Goal: Information Seeking & Learning: Learn about a topic

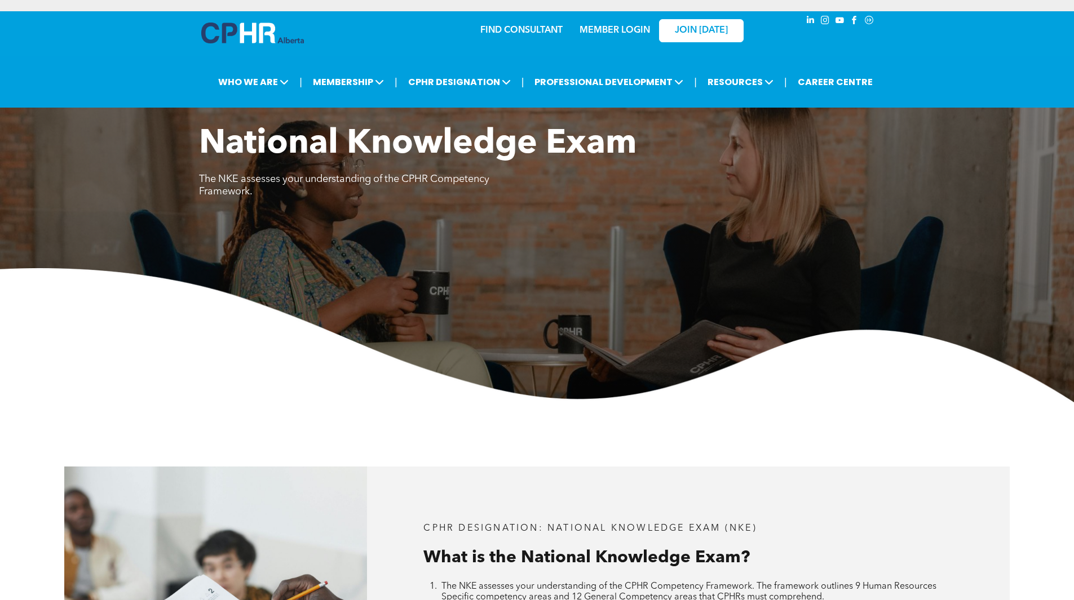
scroll to position [564, 0]
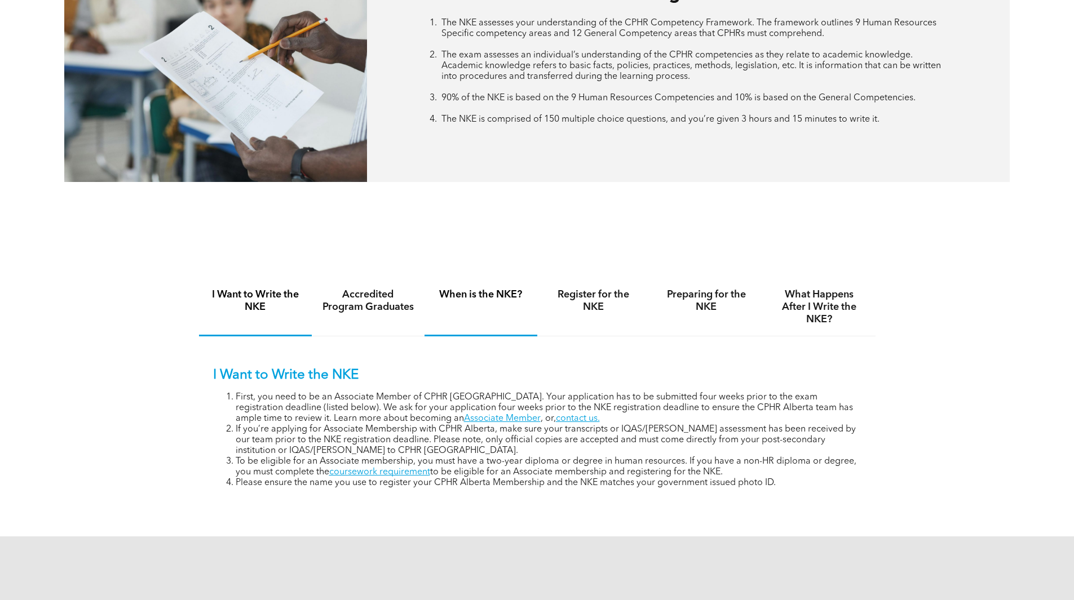
click at [474, 290] on h4 "When is the NKE?" at bounding box center [481, 295] width 92 height 12
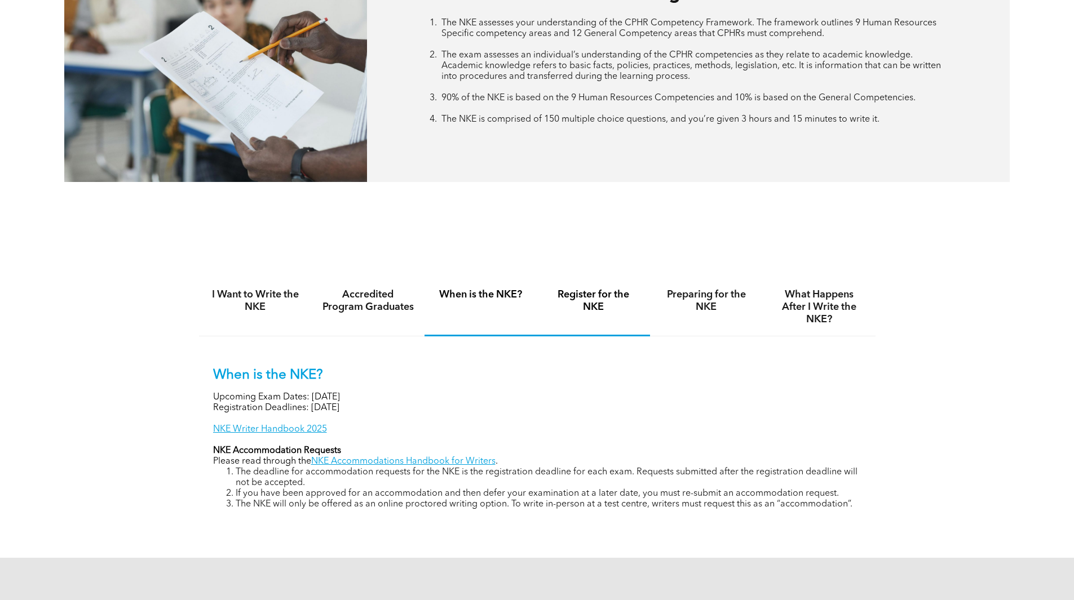
click at [639, 280] on div "Register for the NKE" at bounding box center [593, 307] width 113 height 58
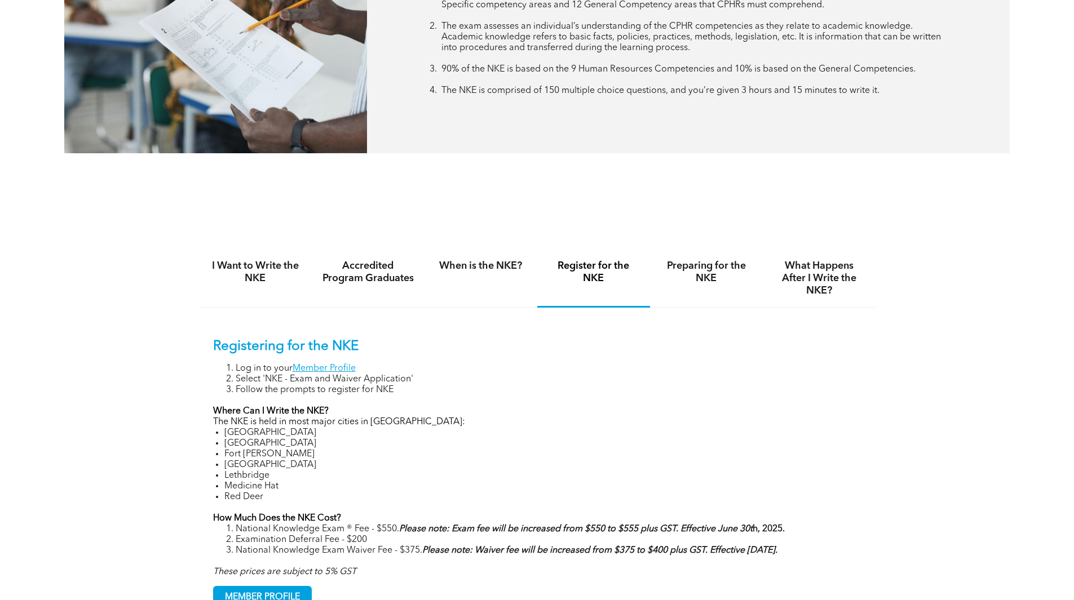
scroll to position [620, 0]
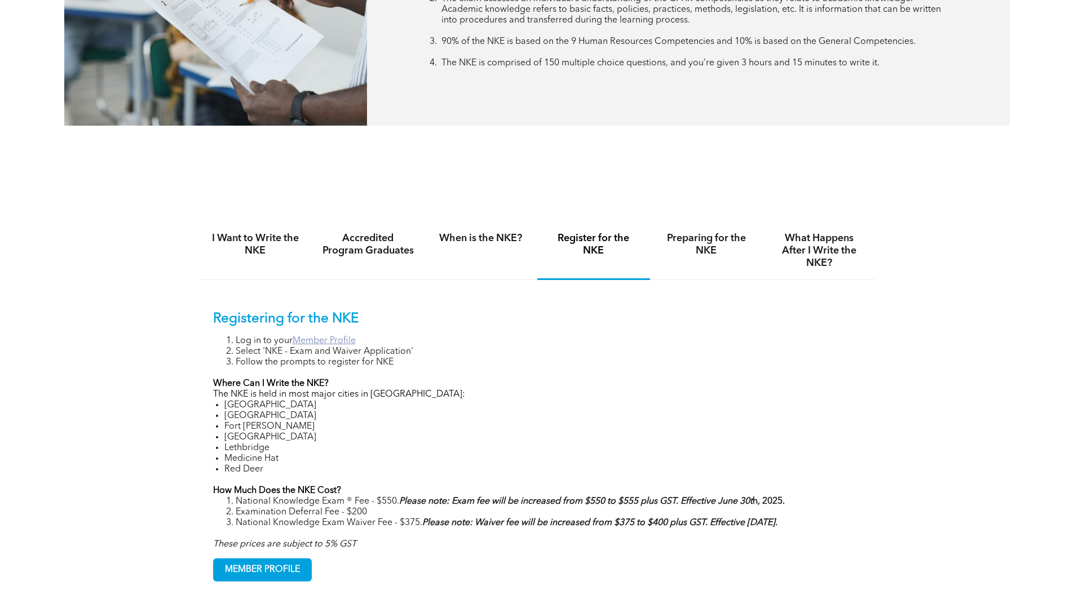
click at [339, 342] on link "Member Profile" at bounding box center [324, 341] width 63 height 9
click at [689, 260] on div "Preparing for the NKE" at bounding box center [706, 251] width 113 height 58
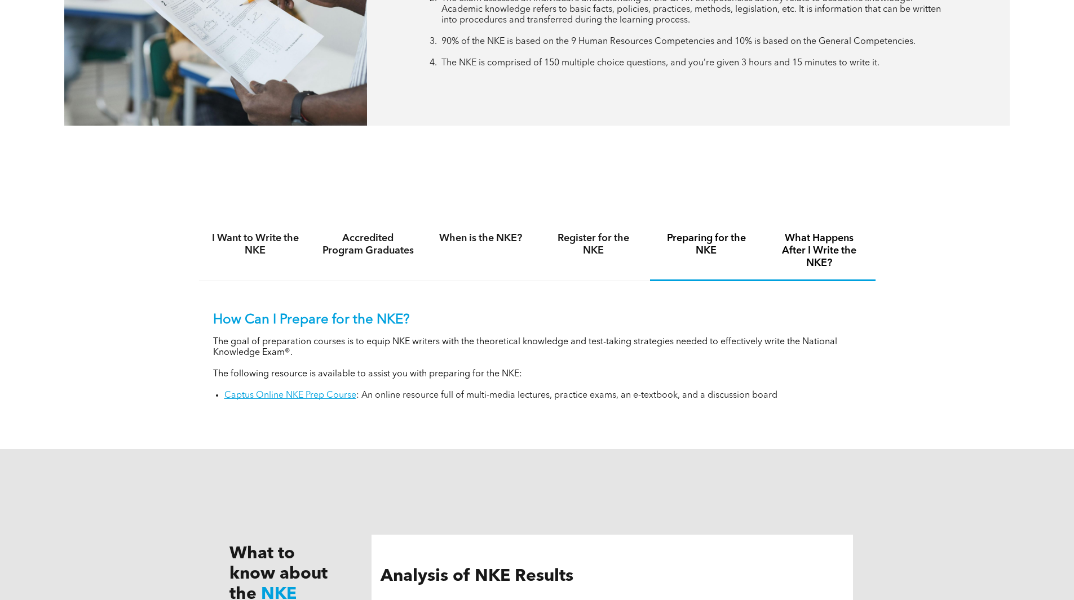
click at [802, 240] on h4 "What Happens After I Write the NKE?" at bounding box center [819, 250] width 92 height 37
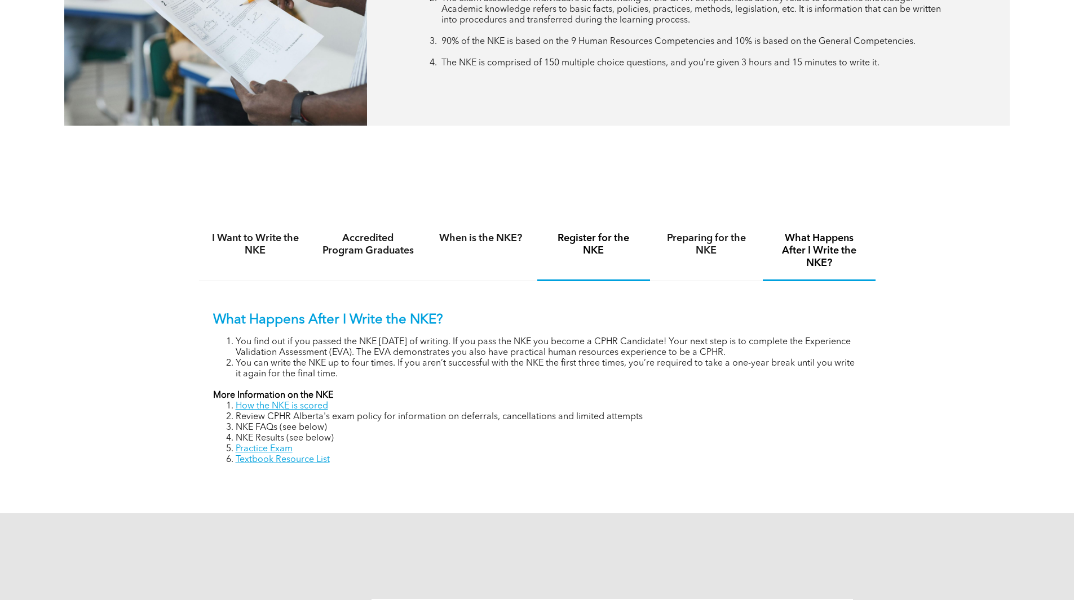
click at [601, 236] on h4 "Register for the NKE" at bounding box center [593, 244] width 92 height 25
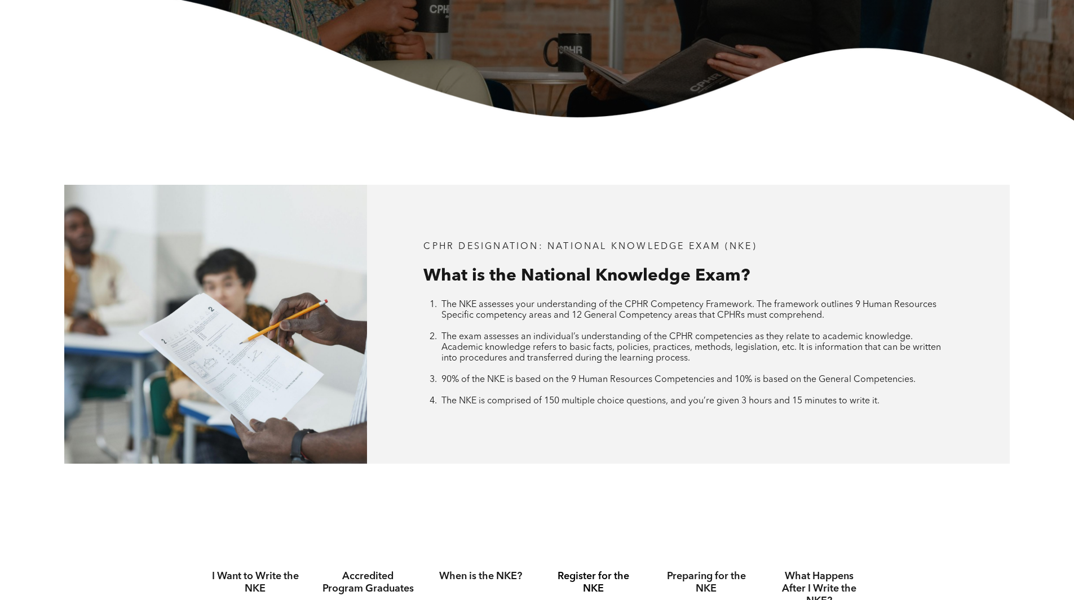
scroll to position [0, 0]
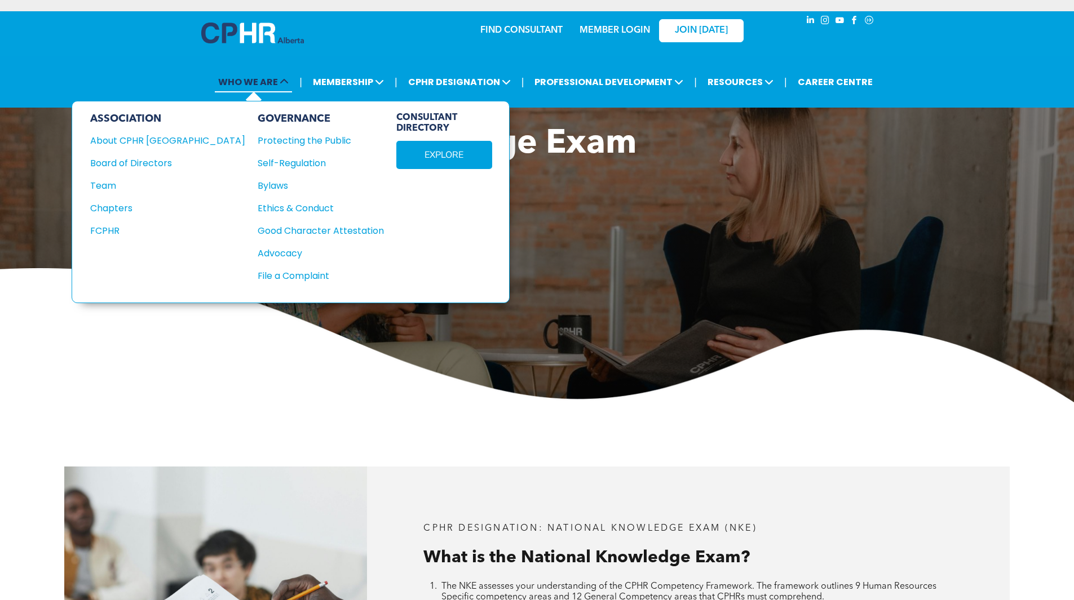
click at [292, 76] on span "WHO WE ARE" at bounding box center [253, 82] width 77 height 21
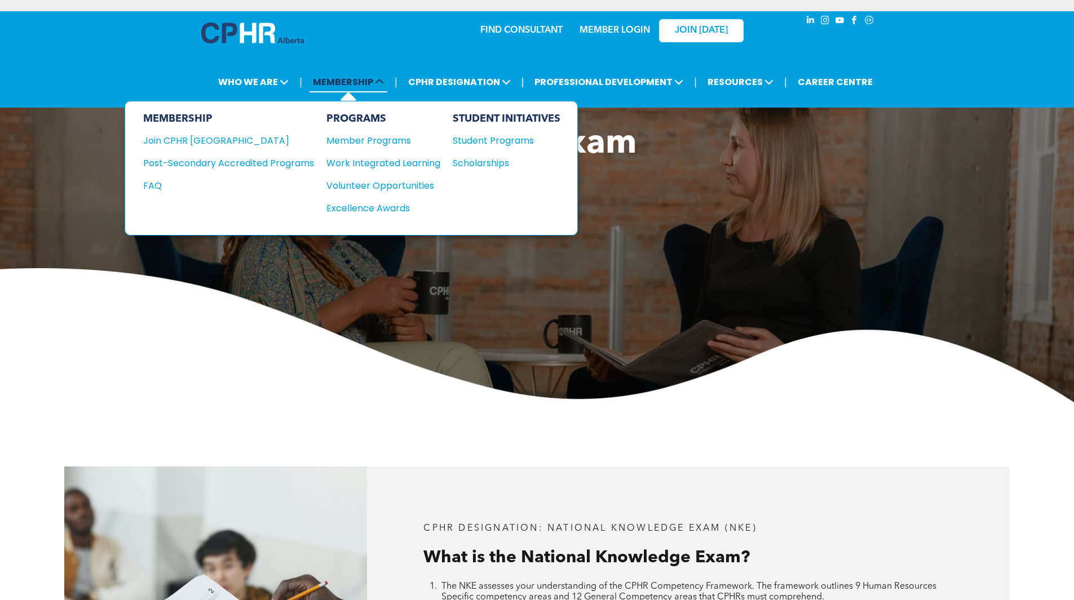
click at [345, 81] on span "MEMBERSHIP" at bounding box center [348, 82] width 78 height 21
click at [402, 144] on div "Member Programs" at bounding box center [377, 141] width 103 height 14
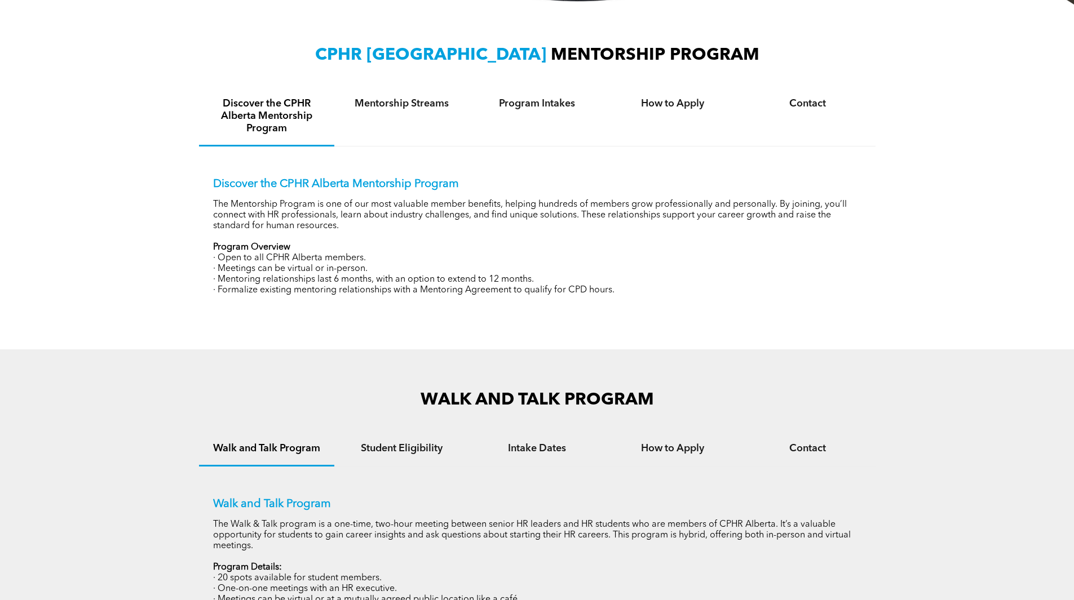
scroll to position [564, 0]
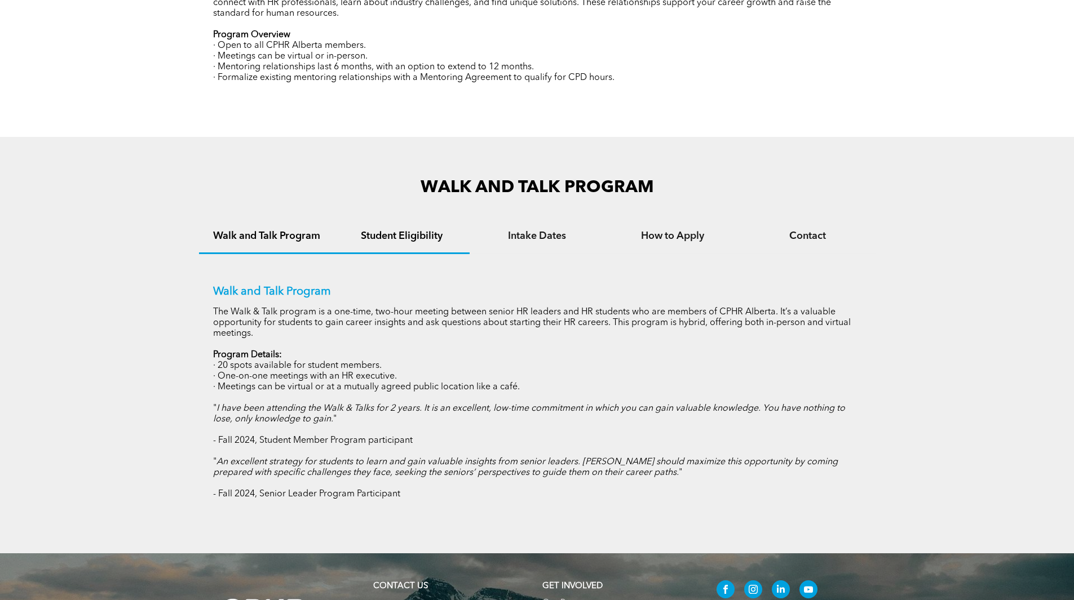
click at [408, 238] on h4 "Student Eligibility" at bounding box center [401, 236] width 115 height 12
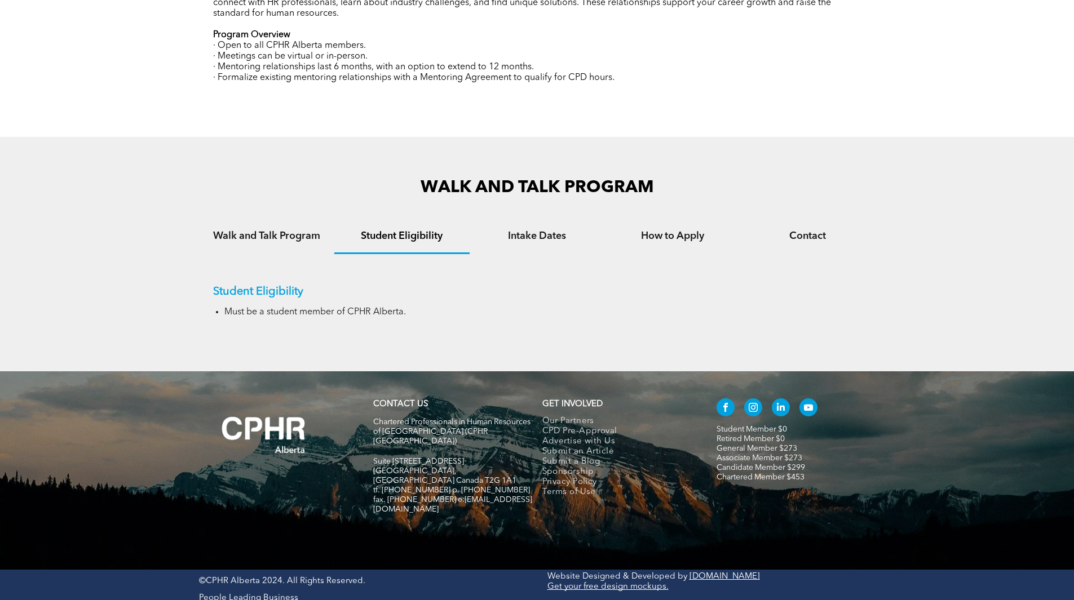
scroll to position [594, 0]
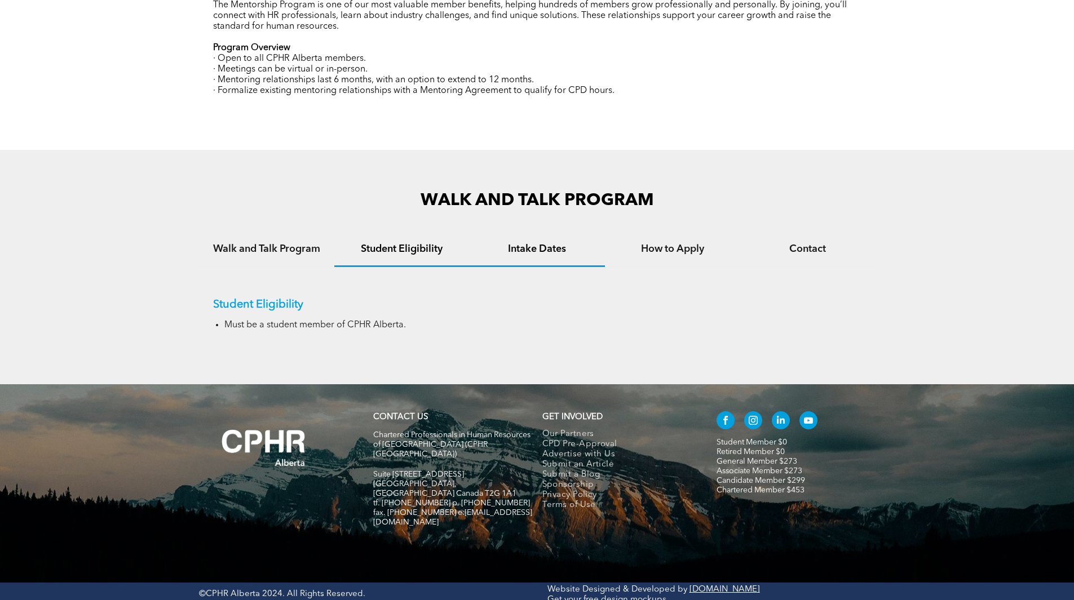
click at [540, 253] on h4 "Intake Dates" at bounding box center [537, 249] width 115 height 12
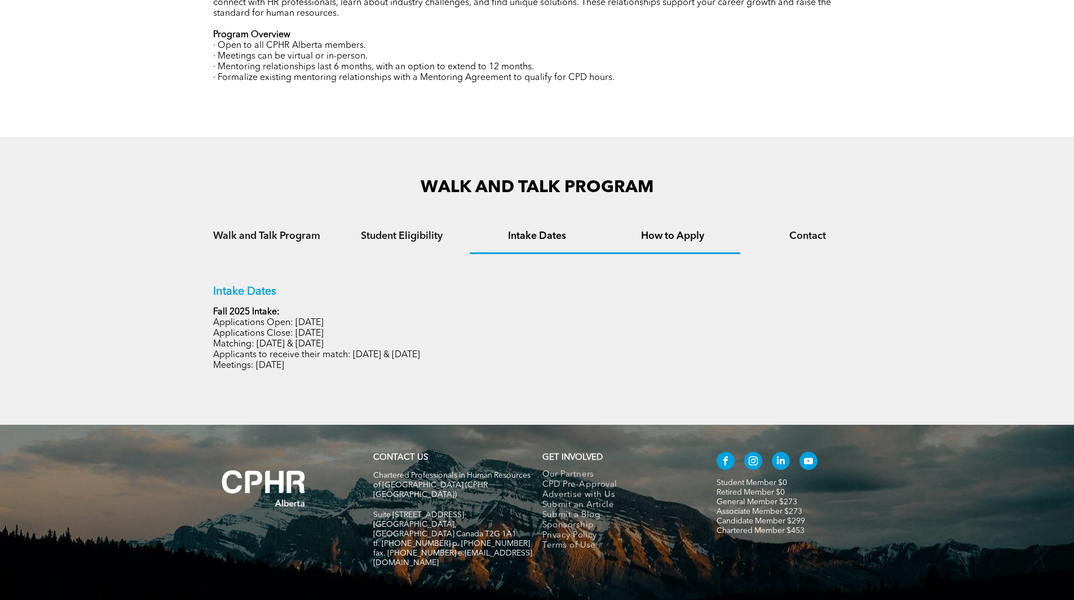
click at [678, 247] on div "How to Apply" at bounding box center [672, 237] width 135 height 34
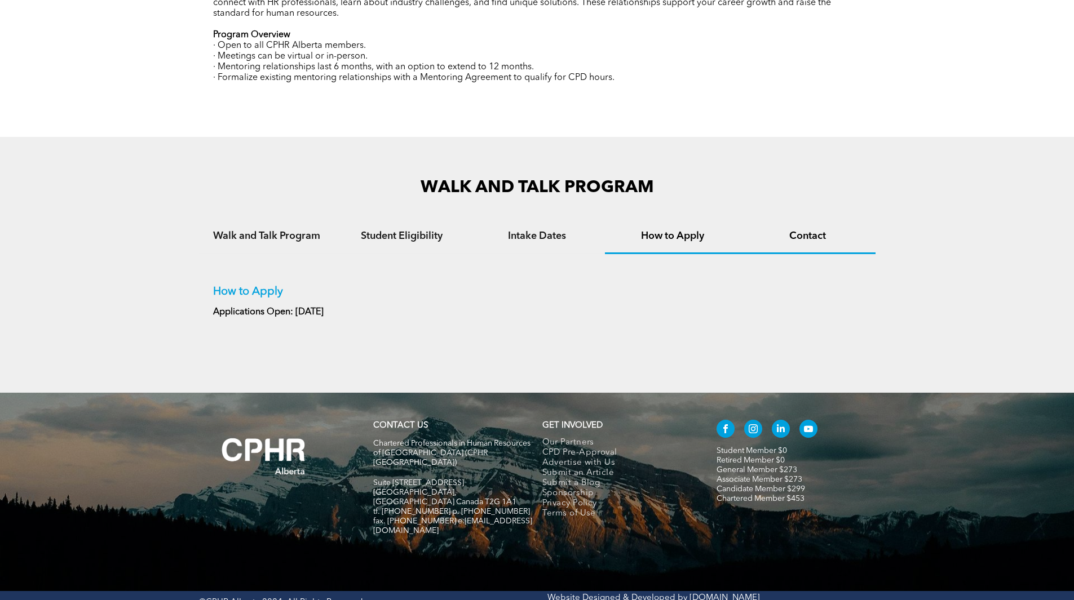
click at [800, 240] on h4 "Contact" at bounding box center [807, 236] width 115 height 12
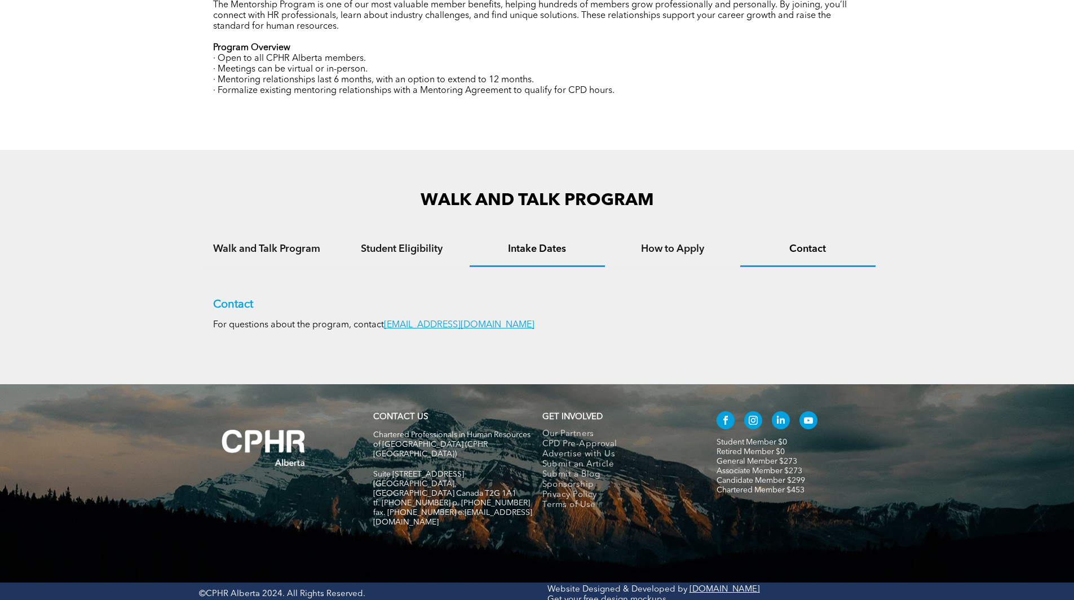
click at [560, 263] on div "Intake Dates" at bounding box center [537, 250] width 135 height 34
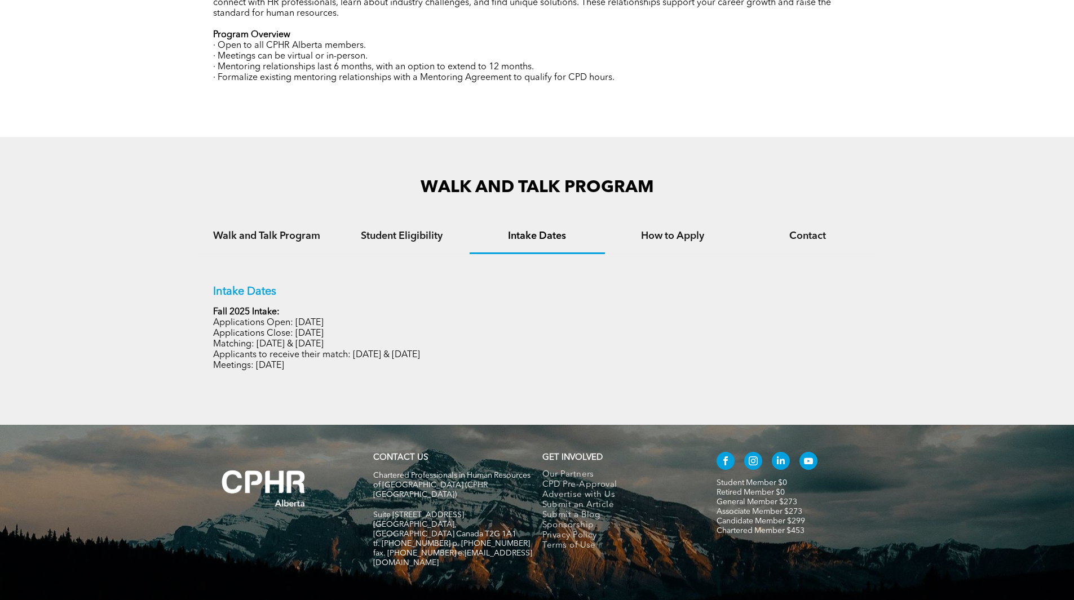
click at [383, 263] on div "Intake Dates Fall 2025 Intake: Applications Open: September 15, 2025 Applicatio…" at bounding box center [537, 319] width 676 height 131
click at [234, 242] on div "Walk and Talk Program" at bounding box center [266, 237] width 135 height 34
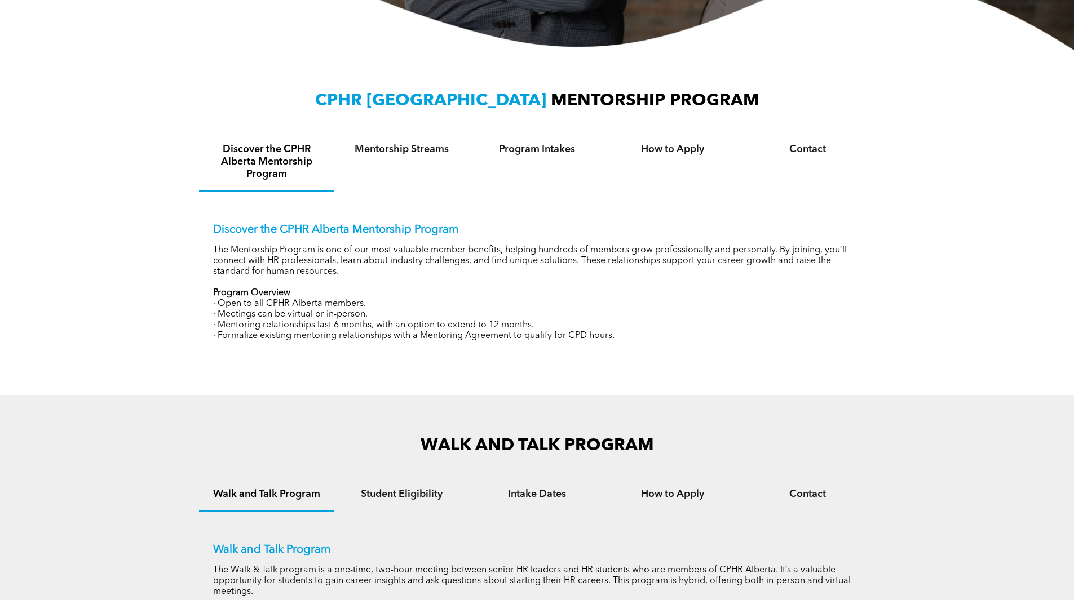
scroll to position [269, 0]
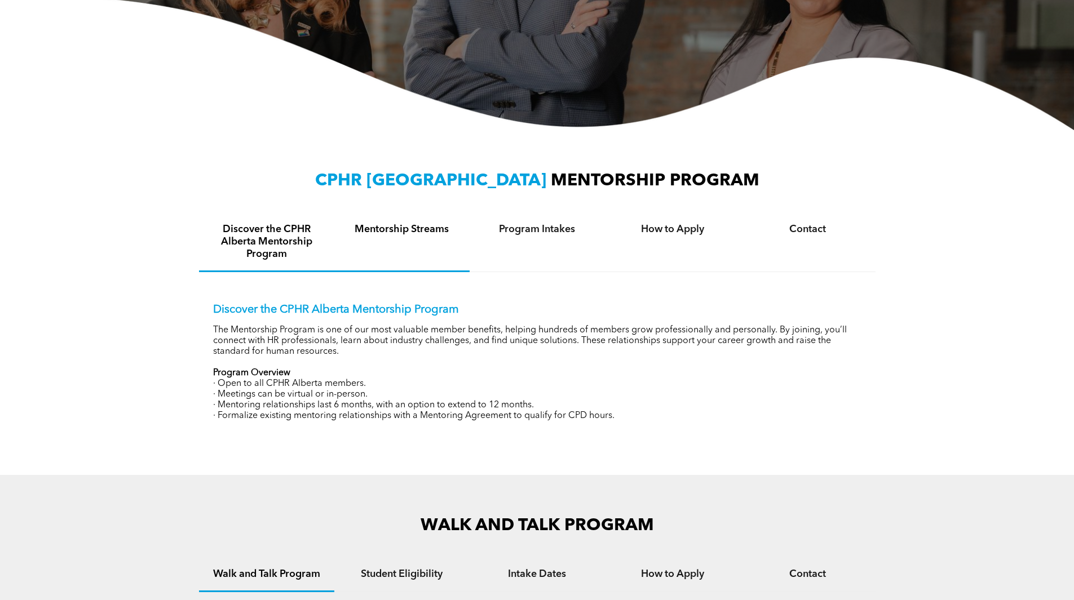
click at [402, 222] on div "Mentorship Streams" at bounding box center [401, 242] width 135 height 59
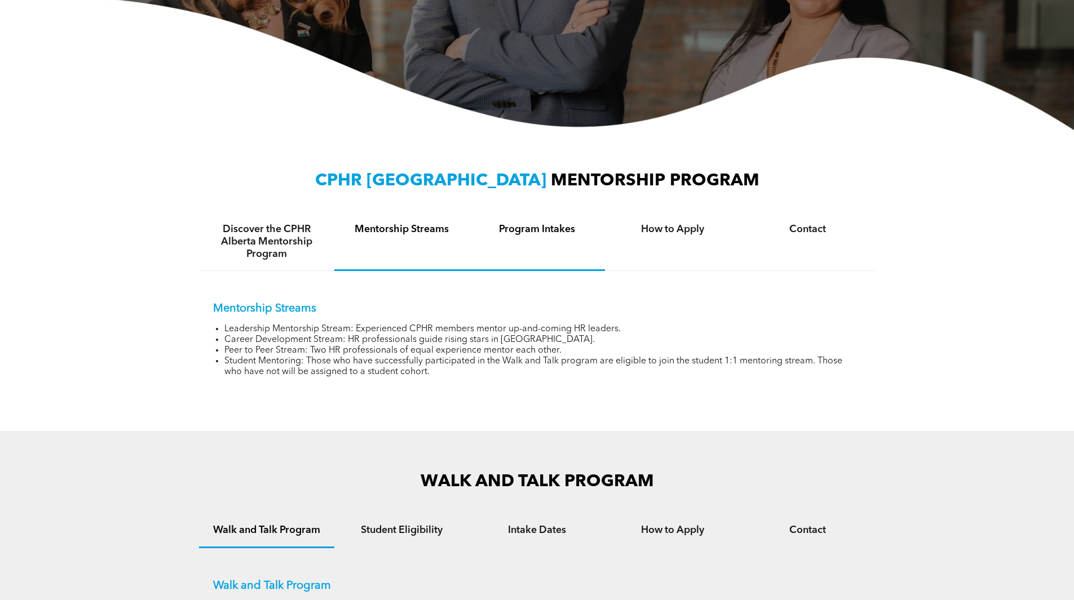
click at [528, 230] on h4 "Program Intakes" at bounding box center [537, 229] width 115 height 12
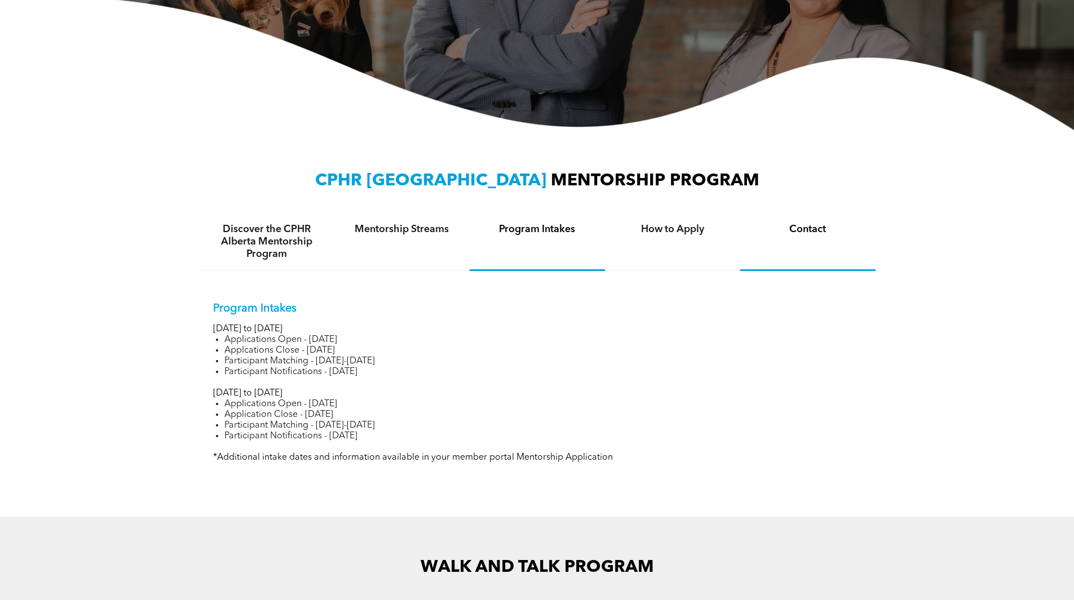
click at [748, 221] on div "Contact" at bounding box center [807, 242] width 135 height 58
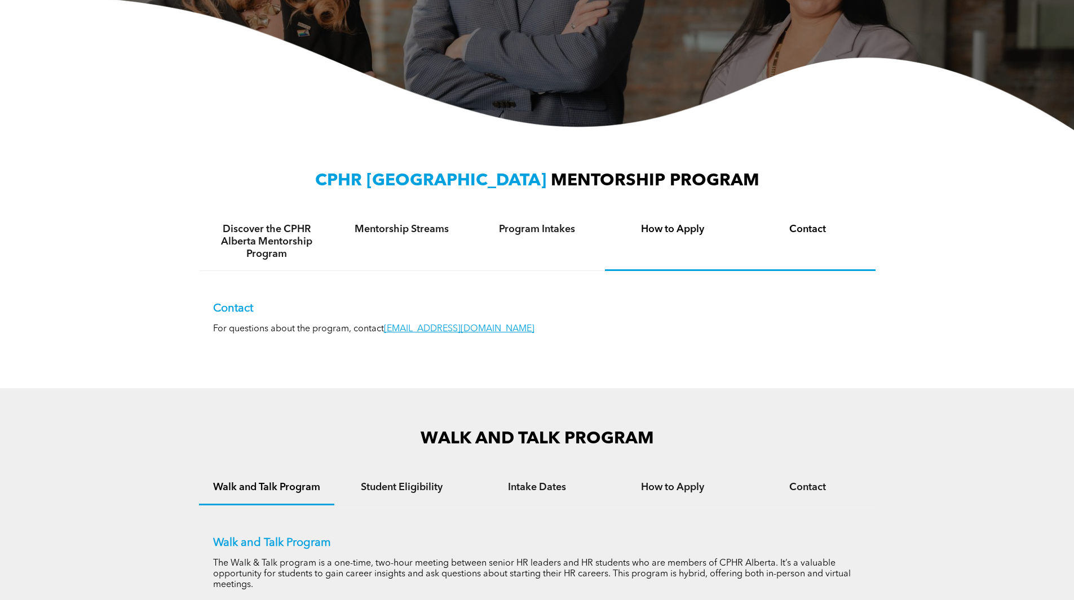
click at [704, 236] on h4 "How to Apply" at bounding box center [672, 229] width 115 height 12
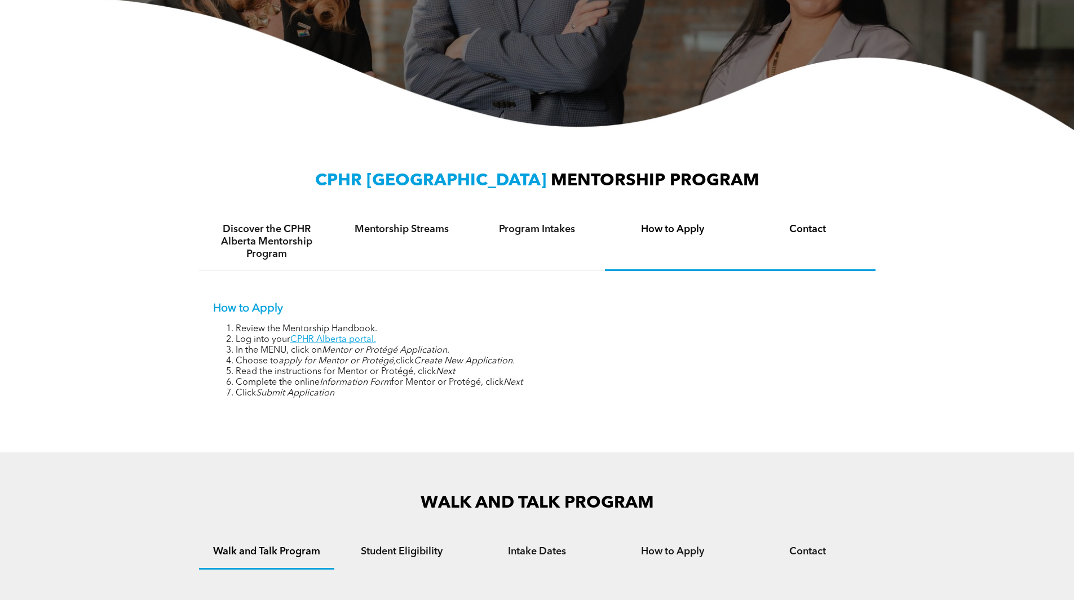
click at [796, 239] on div "Contact" at bounding box center [807, 242] width 135 height 58
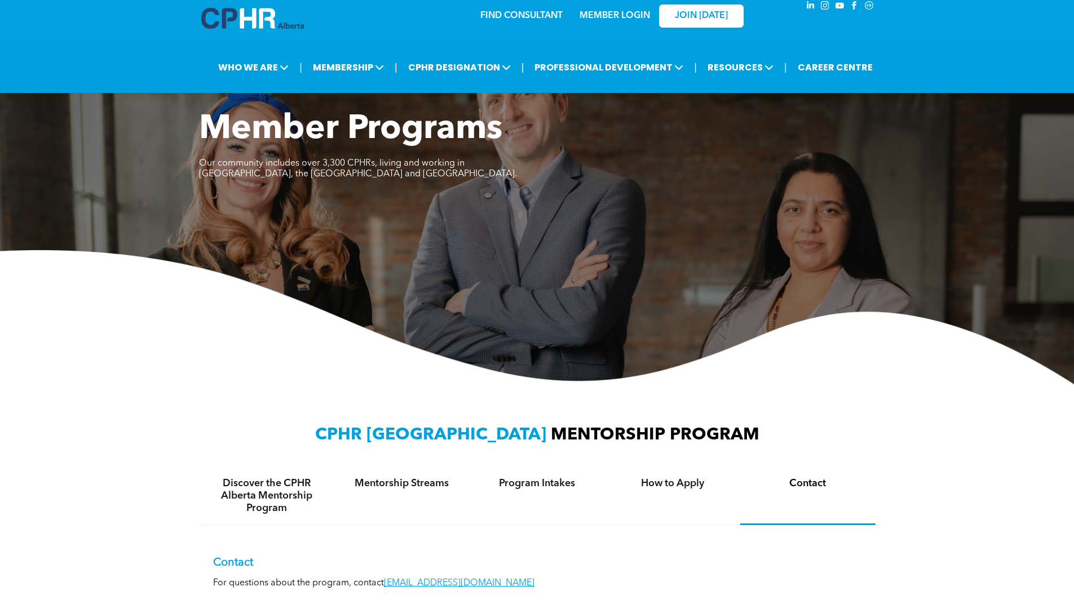
scroll to position [0, 0]
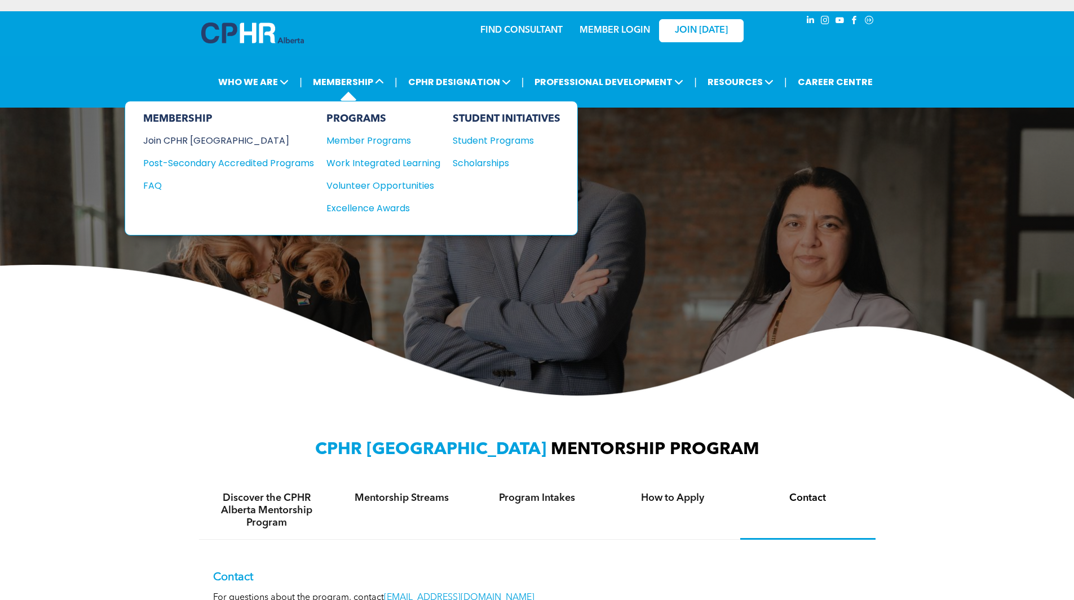
click at [214, 136] on div "Join CPHR [GEOGRAPHIC_DATA]" at bounding box center [220, 141] width 154 height 14
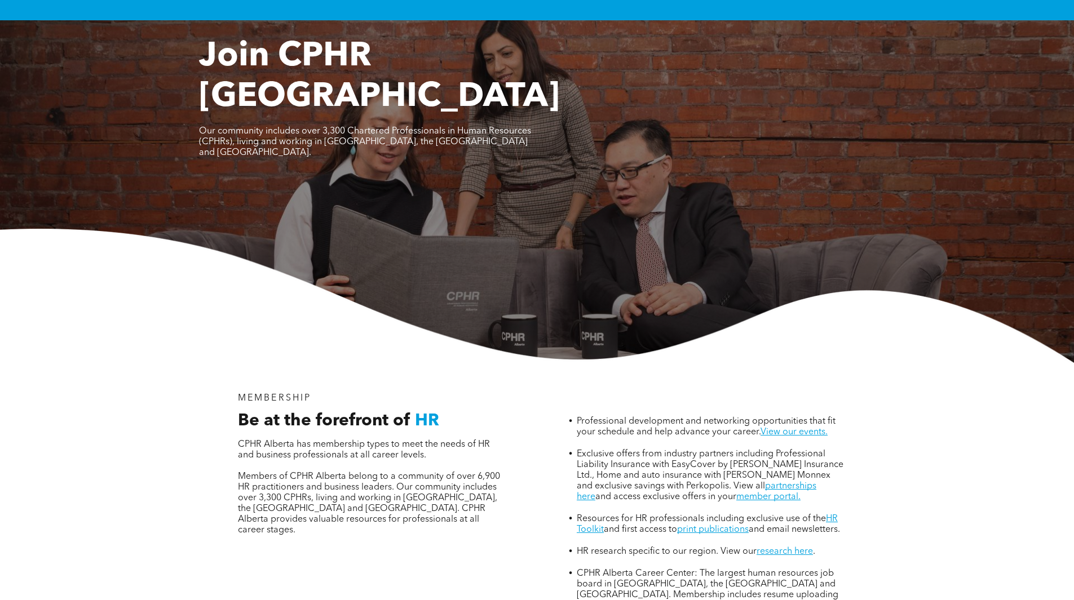
scroll to position [169, 0]
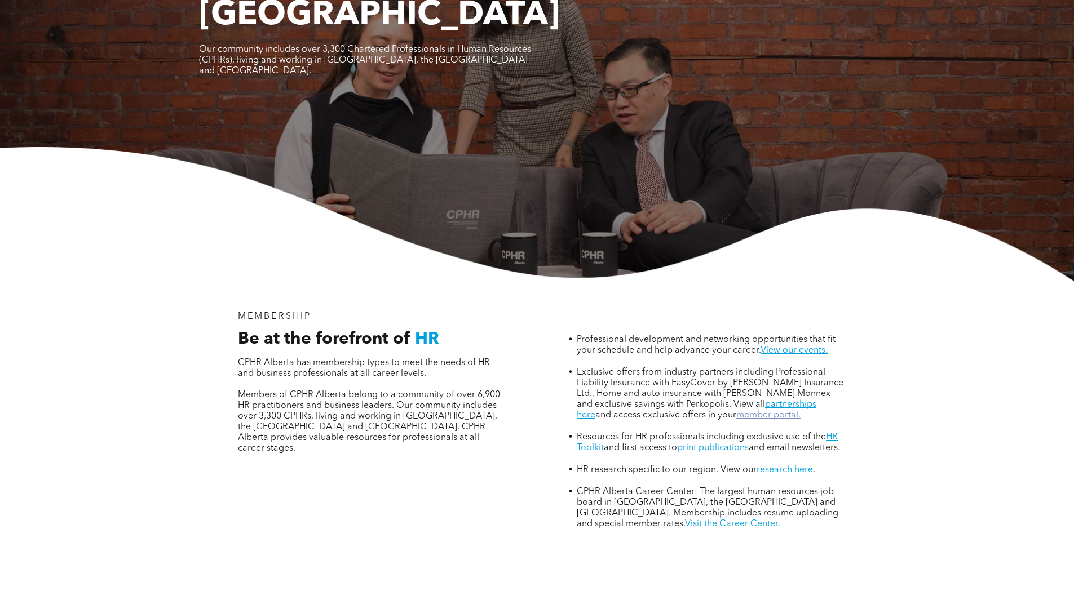
click at [752, 411] on link "member portal." at bounding box center [768, 415] width 64 height 9
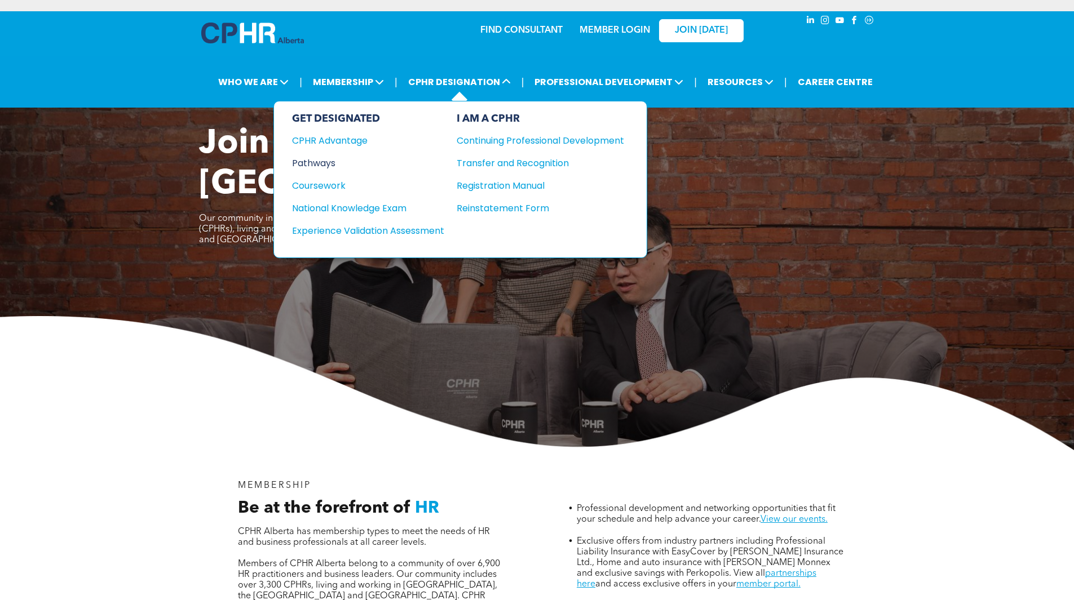
click at [320, 164] on div "Pathways" at bounding box center [360, 163] width 137 height 14
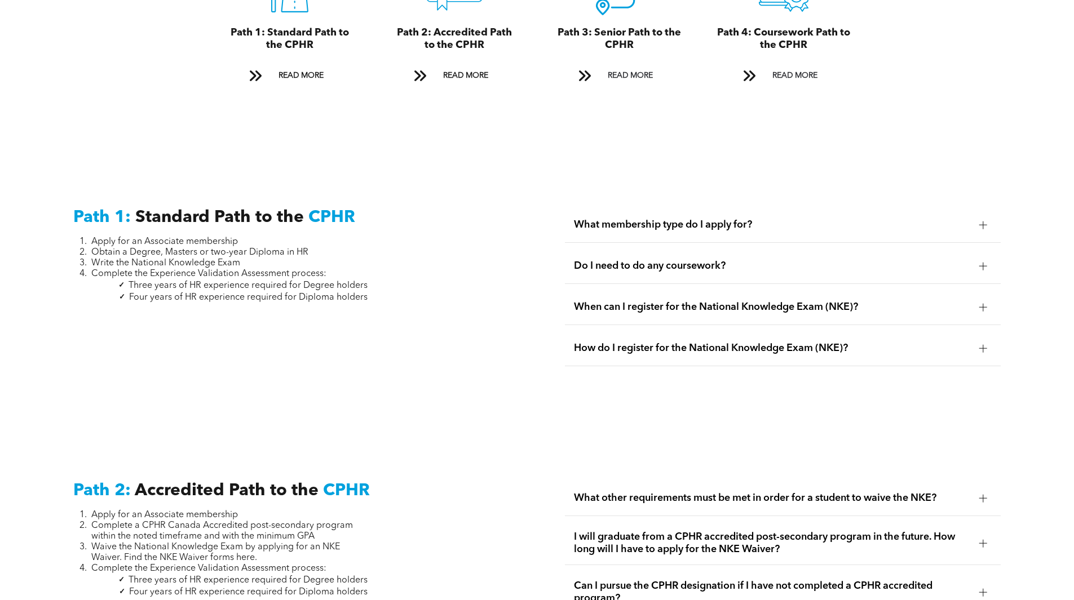
scroll to position [1522, 0]
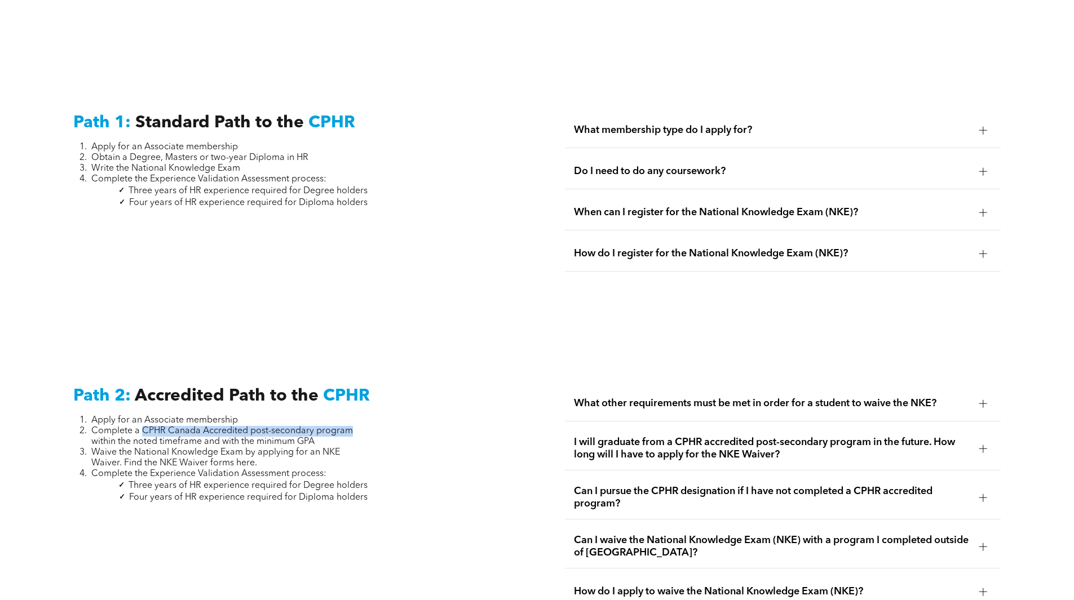
drag, startPoint x: 141, startPoint y: 417, endPoint x: 353, endPoint y: 417, distance: 211.9
click at [353, 426] on li "Complete a CPHR Canada Accredited post-secondary program within the noted timef…" at bounding box center [229, 436] width 276 height 21
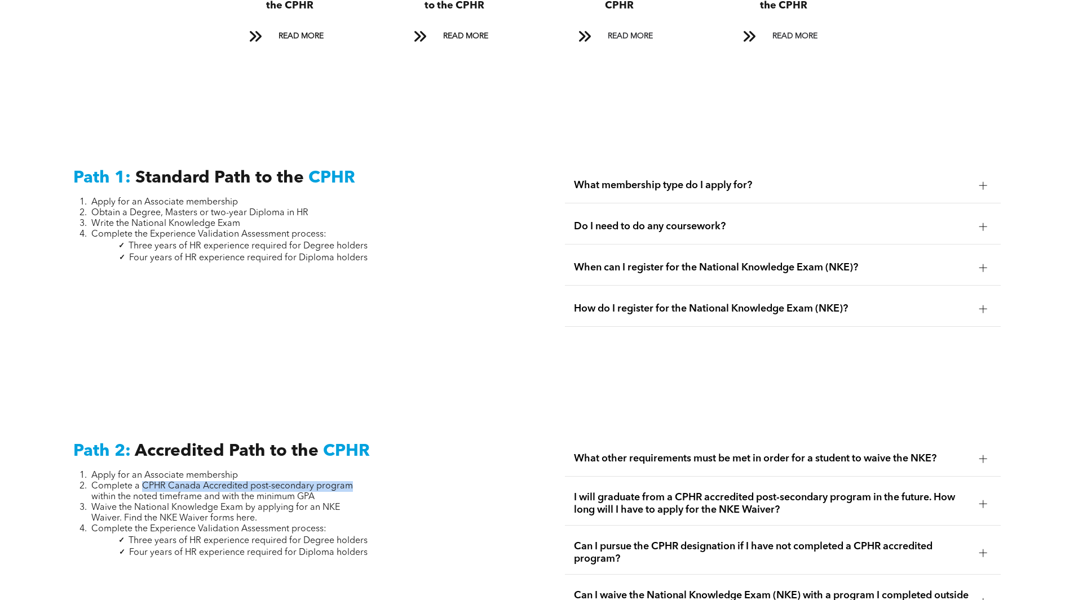
scroll to position [1466, 0]
click at [783, 454] on span "What other requirements must be met in order for a student to waive the NKE?" at bounding box center [772, 460] width 396 height 12
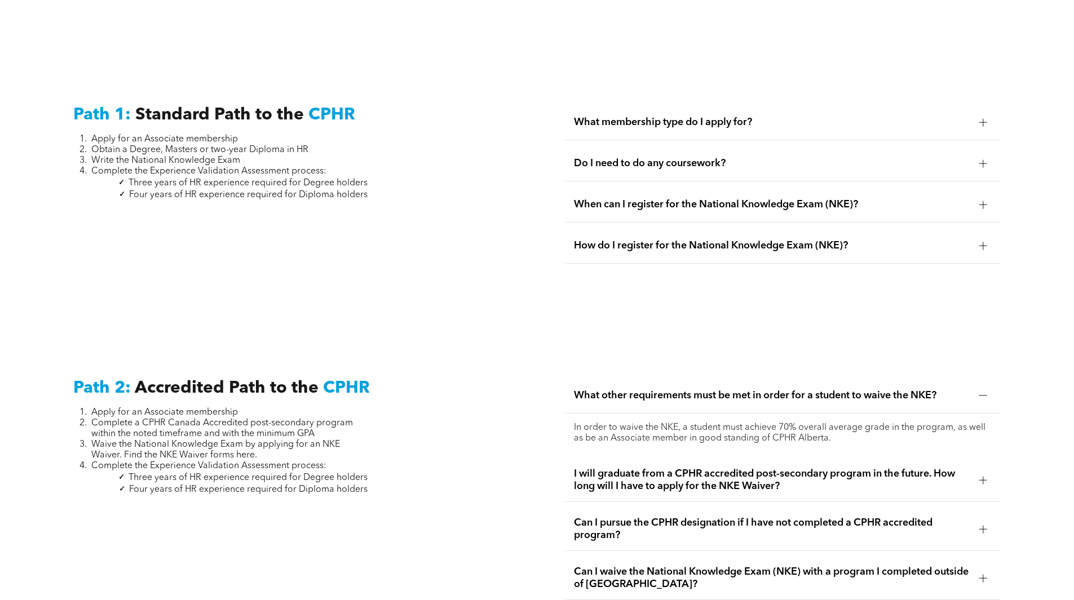
scroll to position [1578, 0]
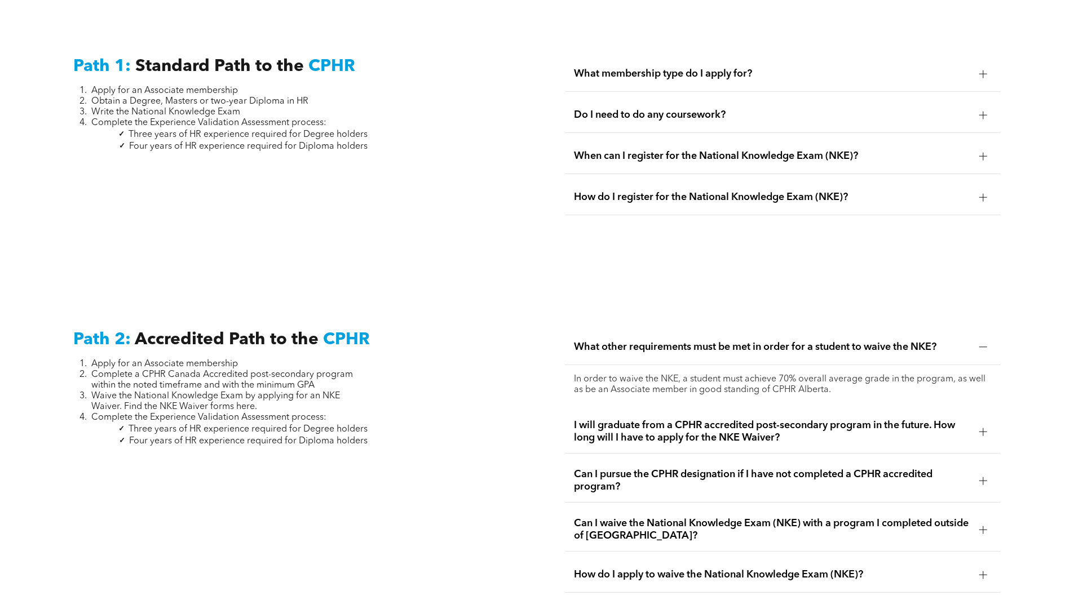
click at [730, 479] on div "Can I pursue the CPHR designation if I have not completed a CPHR accredited pro…" at bounding box center [783, 480] width 436 height 43
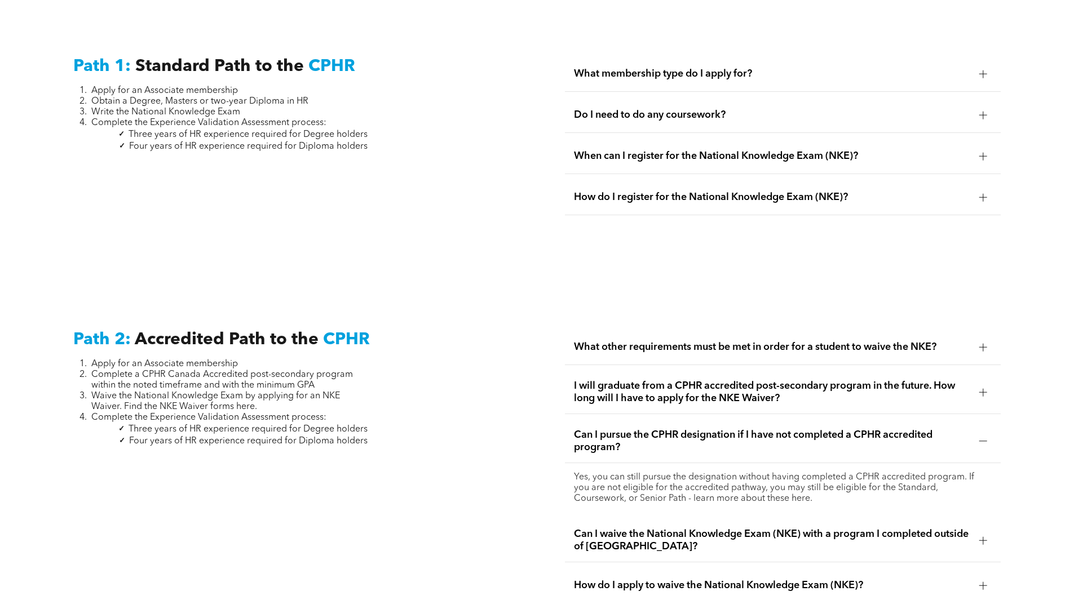
click at [697, 529] on span "Can I waive the National Knowledge Exam (NKE) with a program I completed outsid…" at bounding box center [772, 540] width 396 height 25
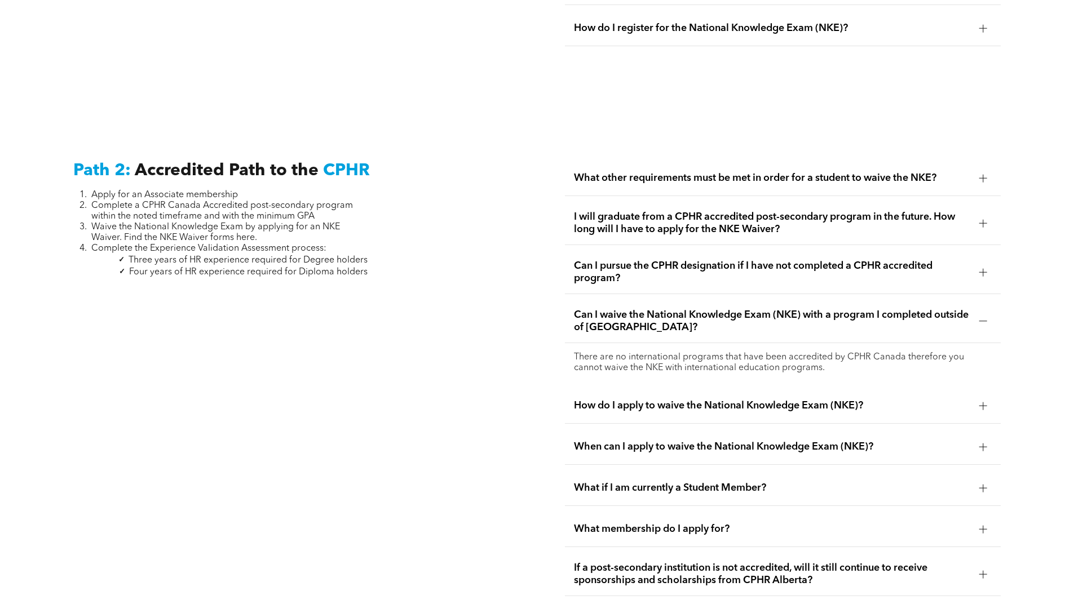
scroll to position [1691, 0]
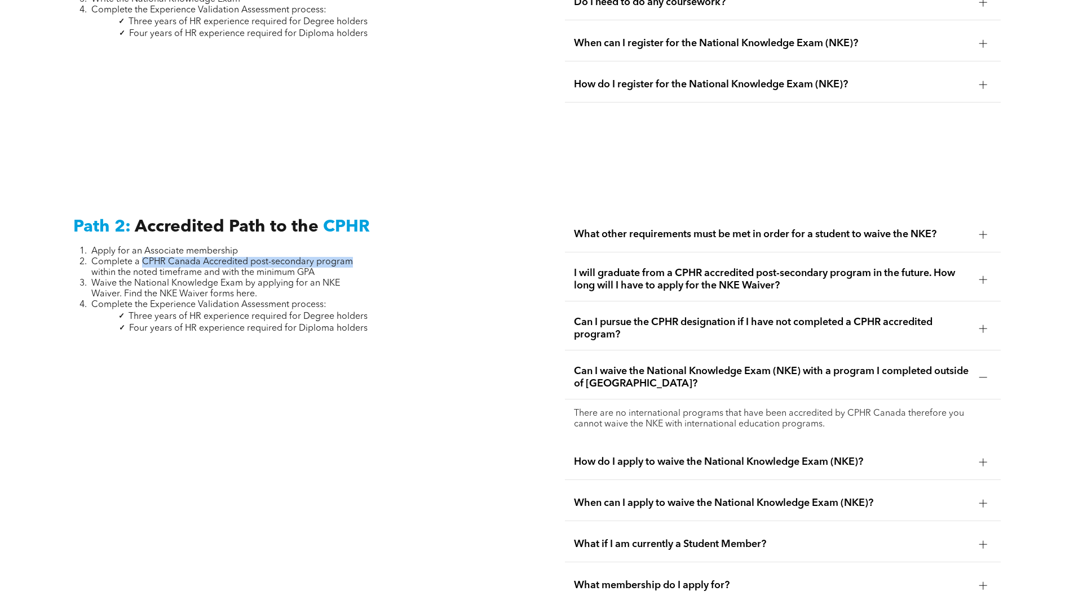
drag, startPoint x: 141, startPoint y: 247, endPoint x: 353, endPoint y: 247, distance: 212.5
click at [353, 257] on li "Complete a CPHR Canada Accredited post-secondary program within the noted timef…" at bounding box center [229, 267] width 276 height 21
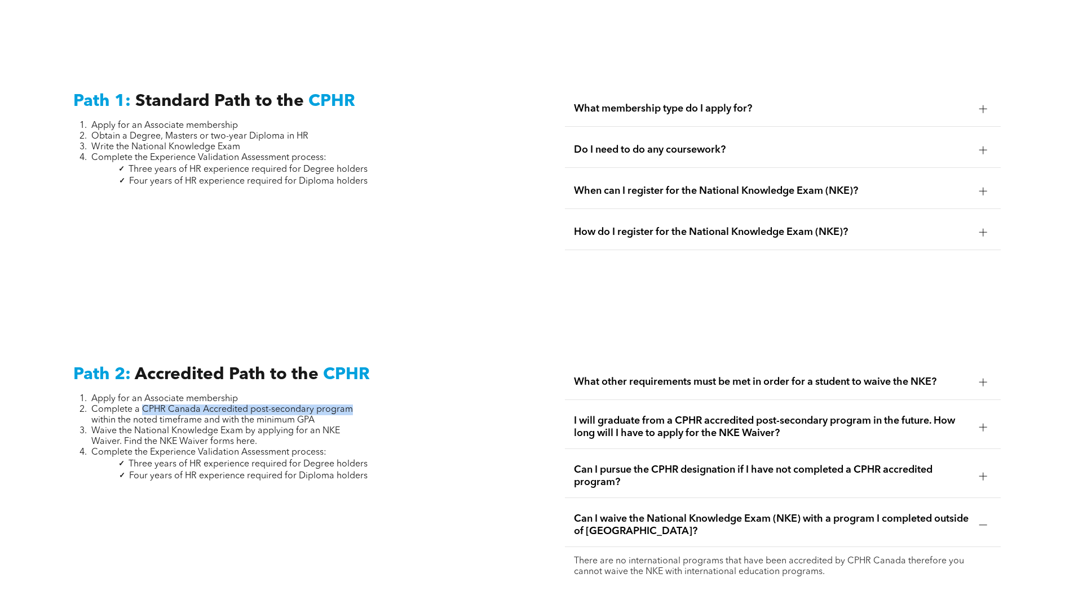
scroll to position [1466, 0]
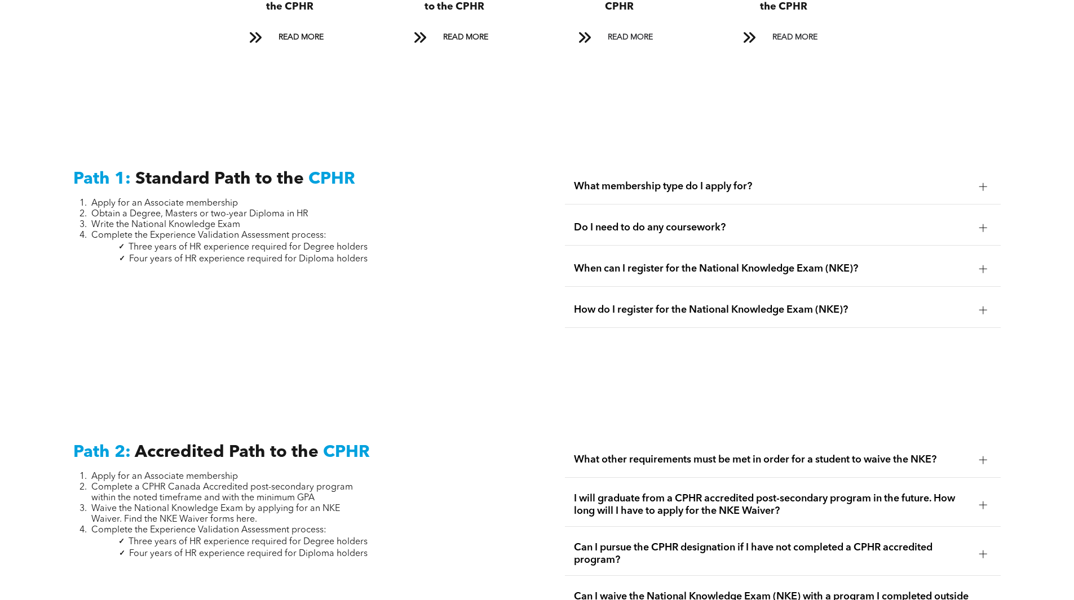
click at [699, 222] on span "Do I need to do any coursework?" at bounding box center [772, 228] width 396 height 12
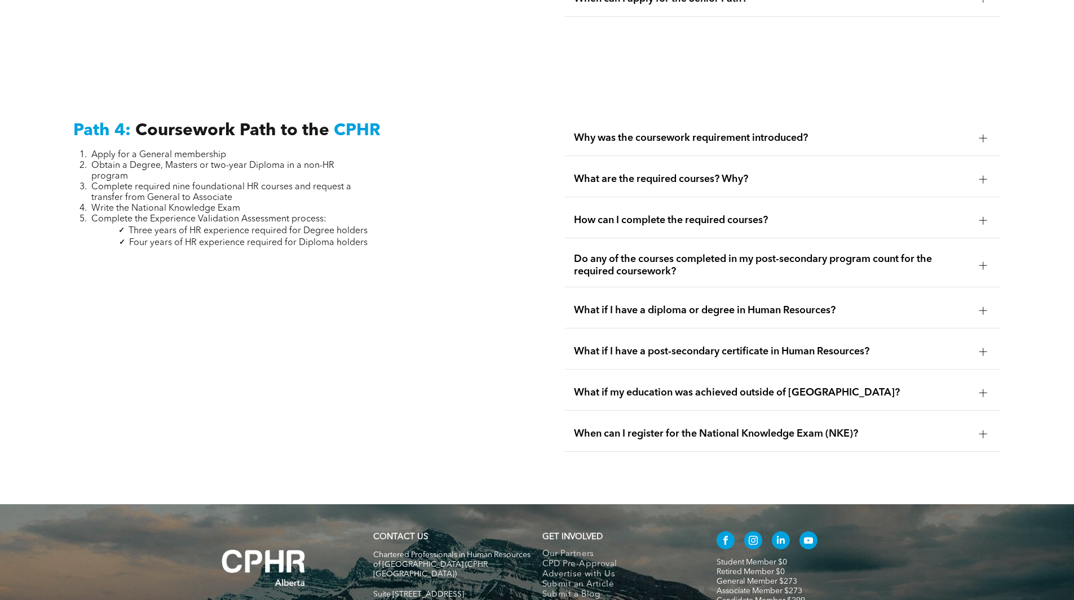
scroll to position [3370, 0]
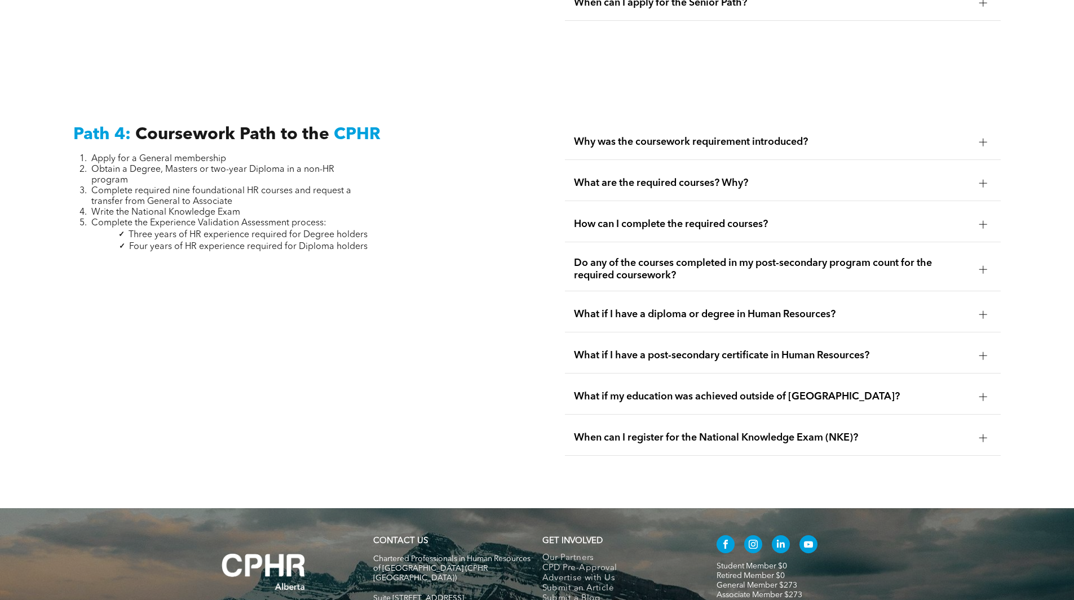
click at [902, 338] on div "What if I have a post-secondary certificate in Human Resources?" at bounding box center [783, 356] width 436 height 36
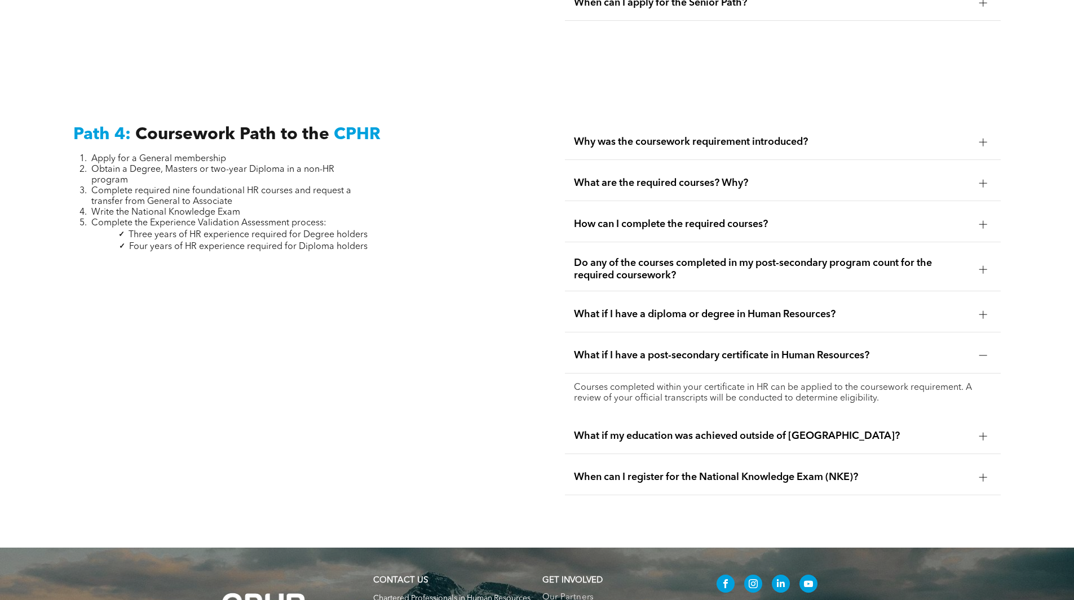
click at [913, 430] on span "What if my education was achieved outside of Canada?" at bounding box center [772, 436] width 396 height 12
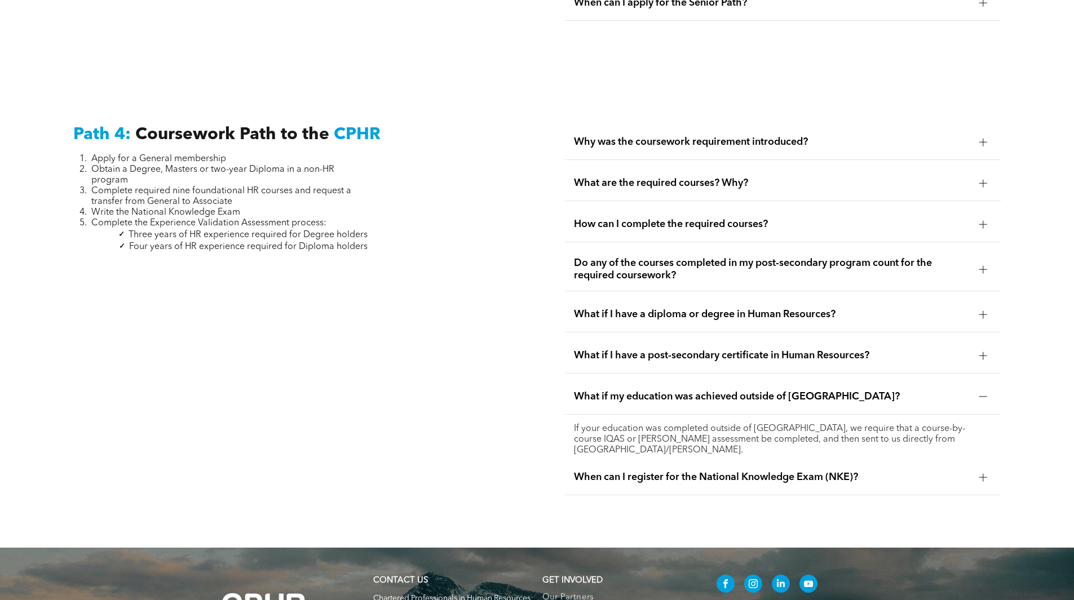
click at [913, 471] on span "When can I register for the National Knowledge Exam (NKE)?" at bounding box center [772, 477] width 396 height 12
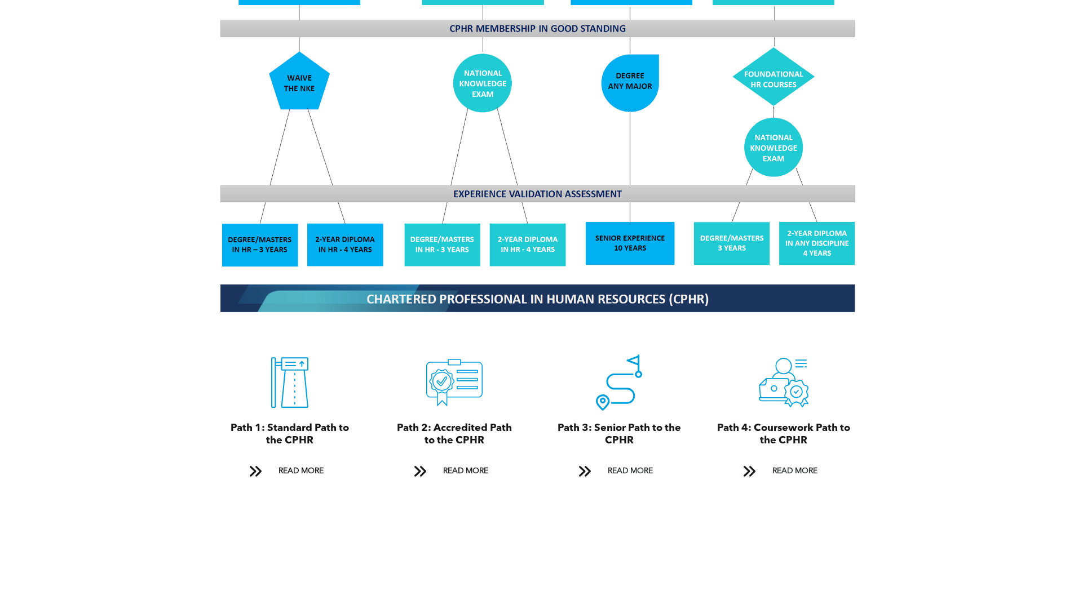
scroll to position [1028, 0]
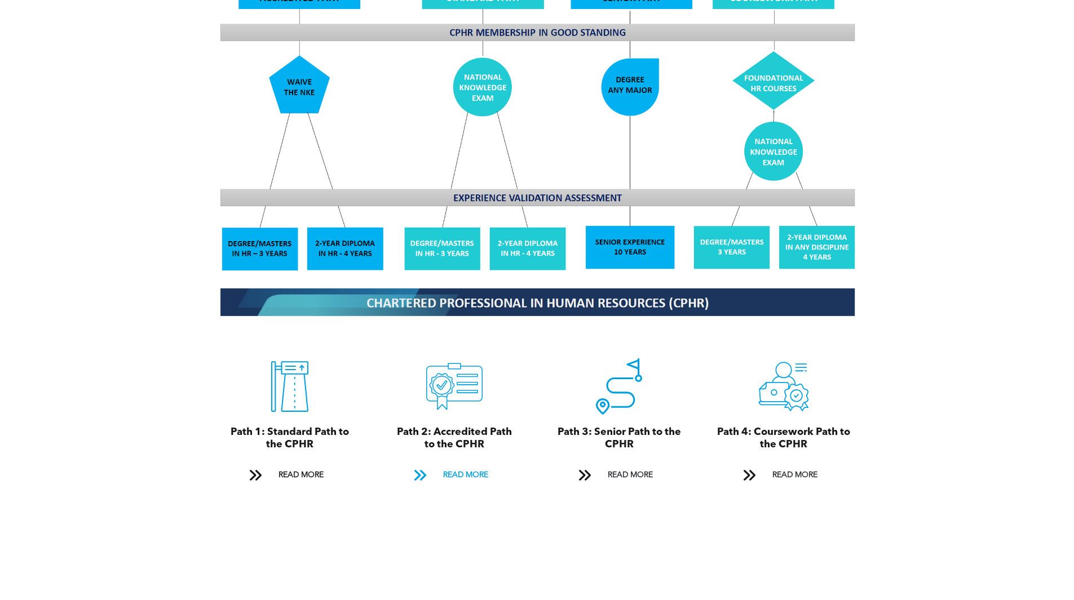
click at [473, 465] on span "READ MORE" at bounding box center [465, 475] width 53 height 21
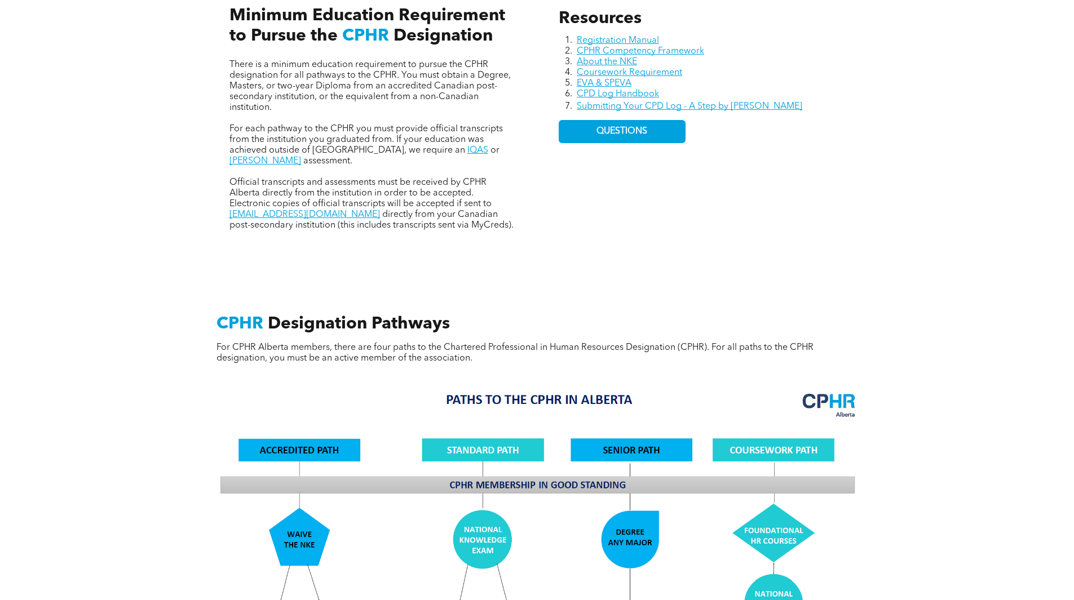
scroll to position [349, 0]
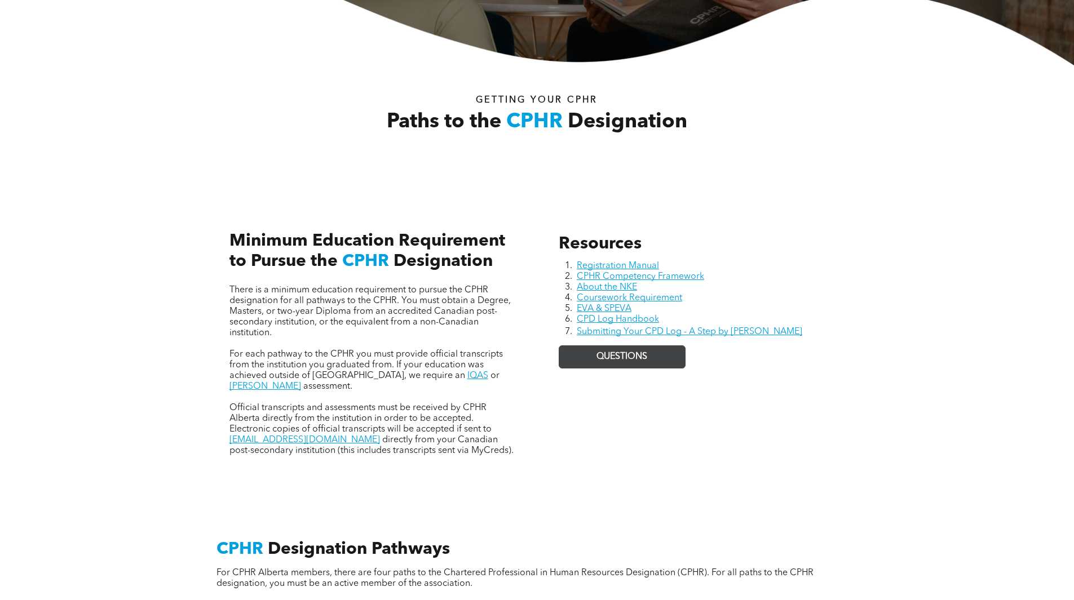
click at [577, 360] on link "QUESTIONS" at bounding box center [622, 357] width 127 height 23
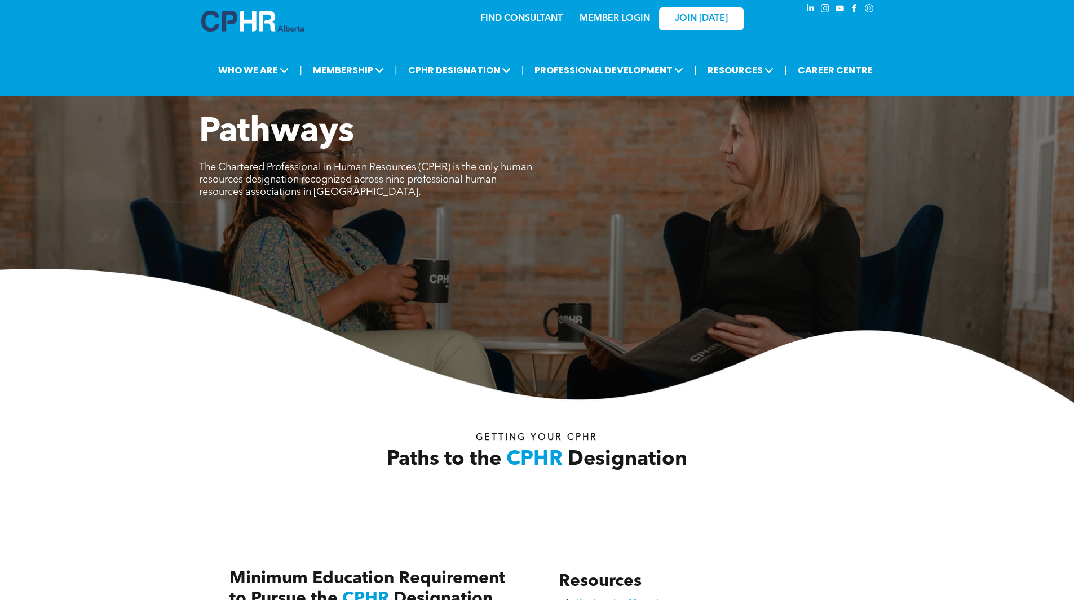
scroll to position [11, 0]
click at [548, 15] on div "MEMBER LOGIN" at bounding box center [590, 19] width 104 height 36
click at [541, 21] on div "MEMBER LOGIN" at bounding box center [590, 19] width 104 height 36
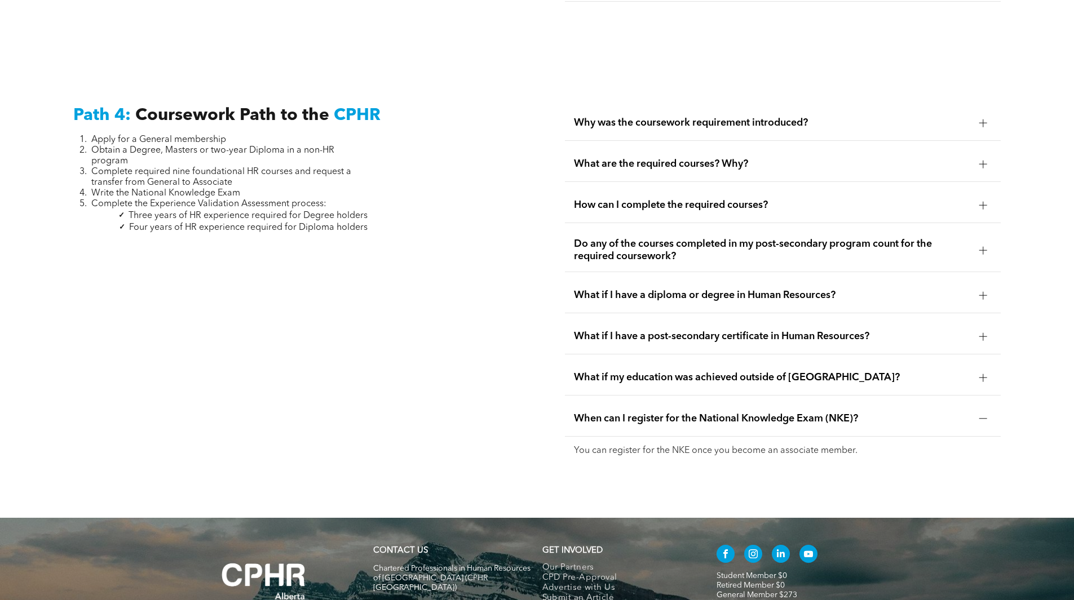
scroll to position [3497, 0]
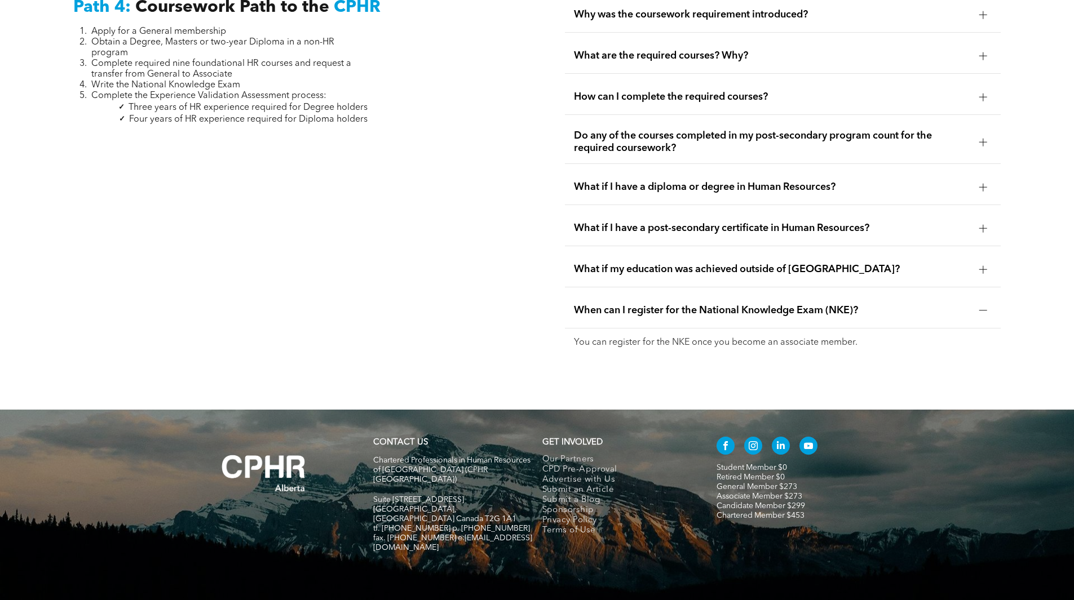
click at [768, 493] on link "Associate Member $273" at bounding box center [759, 497] width 86 height 8
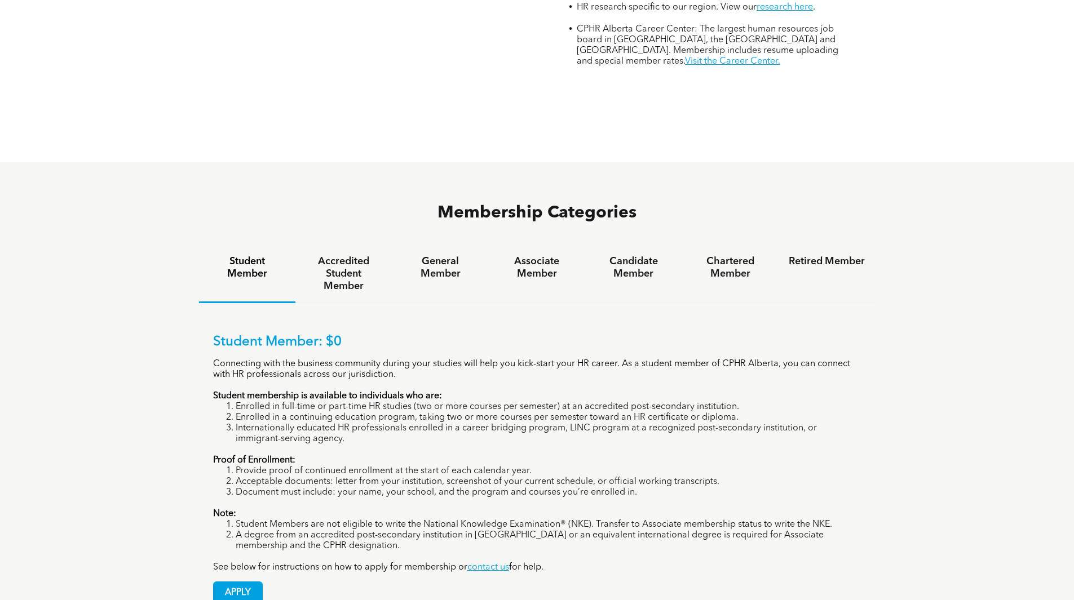
scroll to position [676, 0]
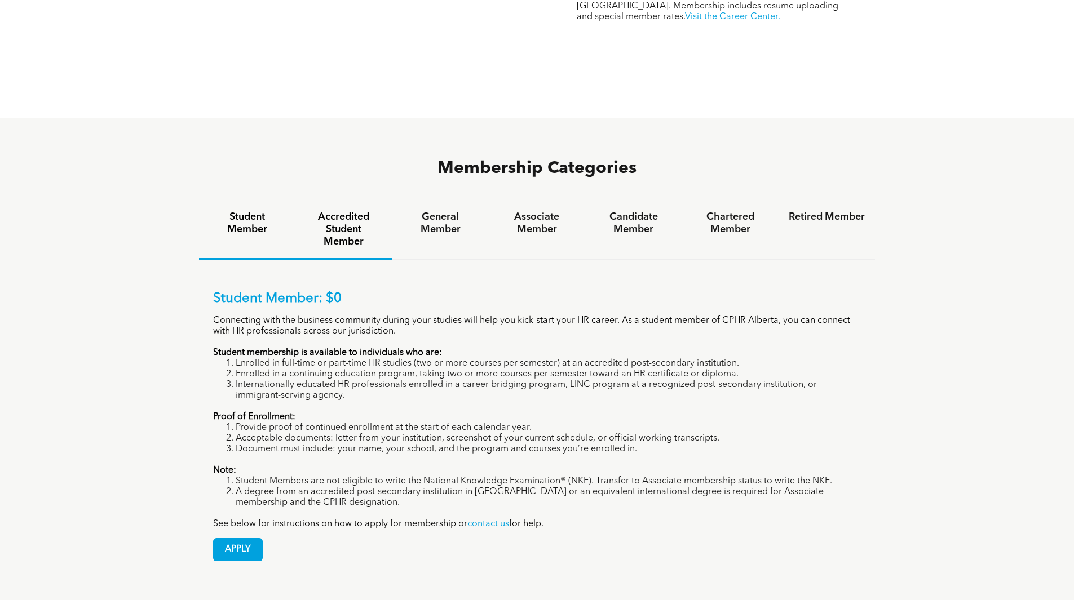
click at [347, 211] on h4 "Accredited Student Member" at bounding box center [344, 229] width 76 height 37
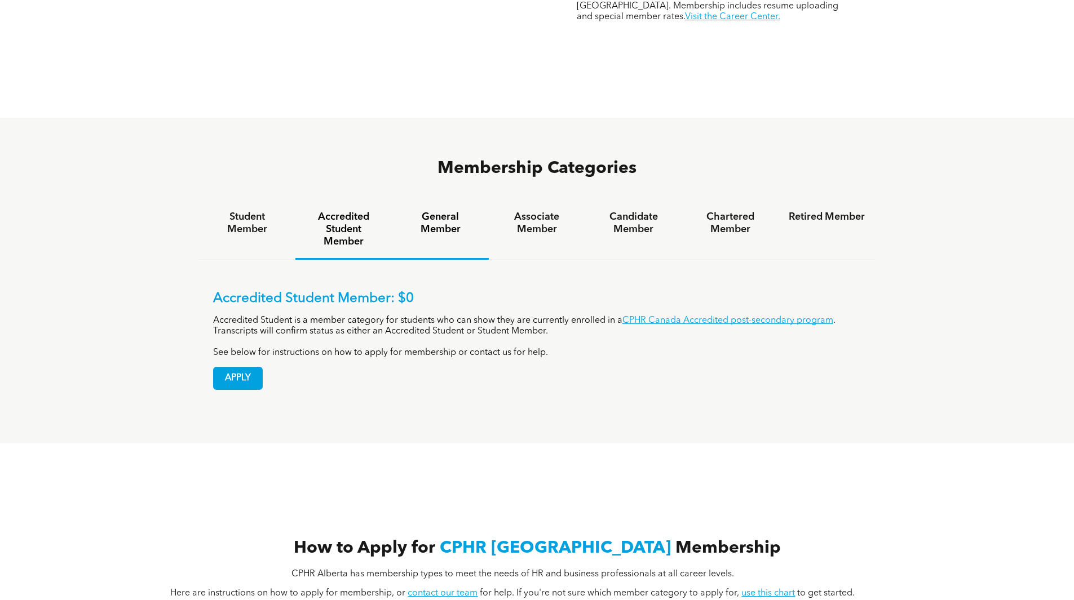
click at [444, 211] on h4 "General Member" at bounding box center [440, 223] width 76 height 25
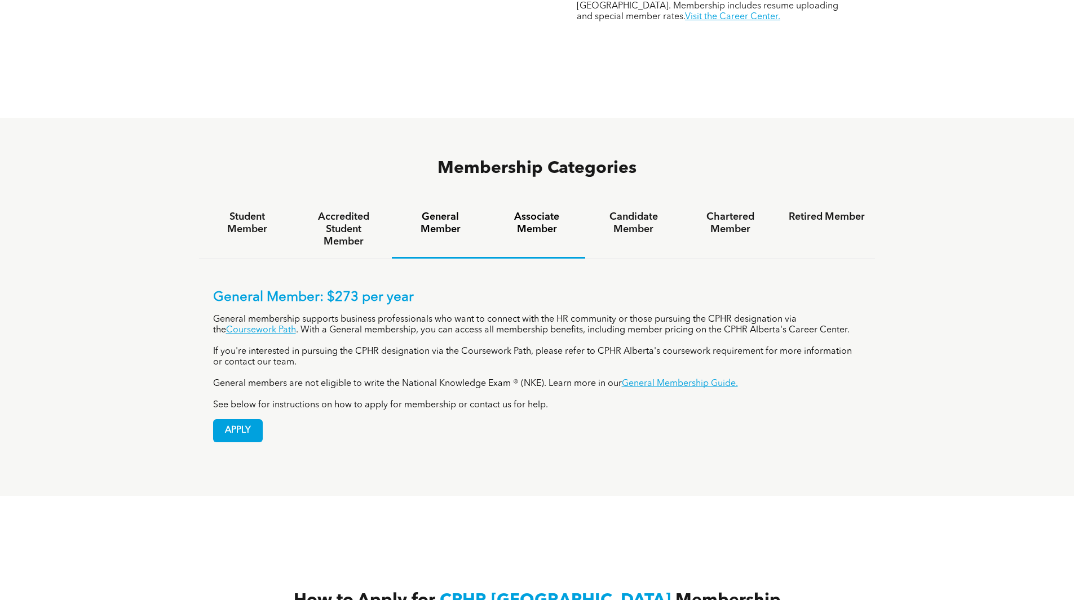
click at [515, 211] on h4 "Associate Member" at bounding box center [537, 223] width 76 height 25
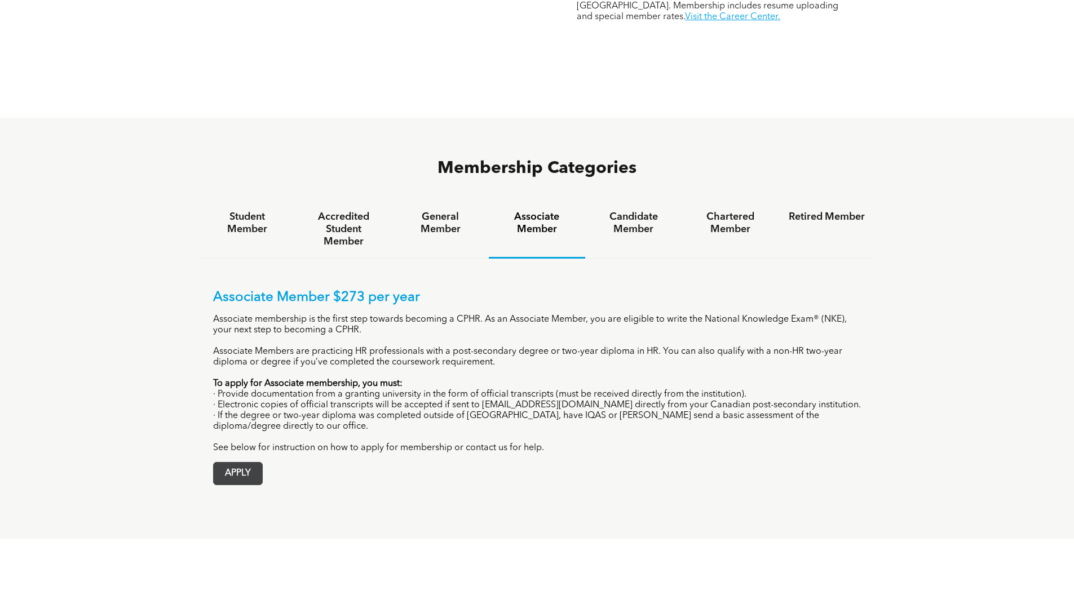
click at [237, 463] on span "APPLY" at bounding box center [238, 474] width 48 height 22
